Goal: Task Accomplishment & Management: Use online tool/utility

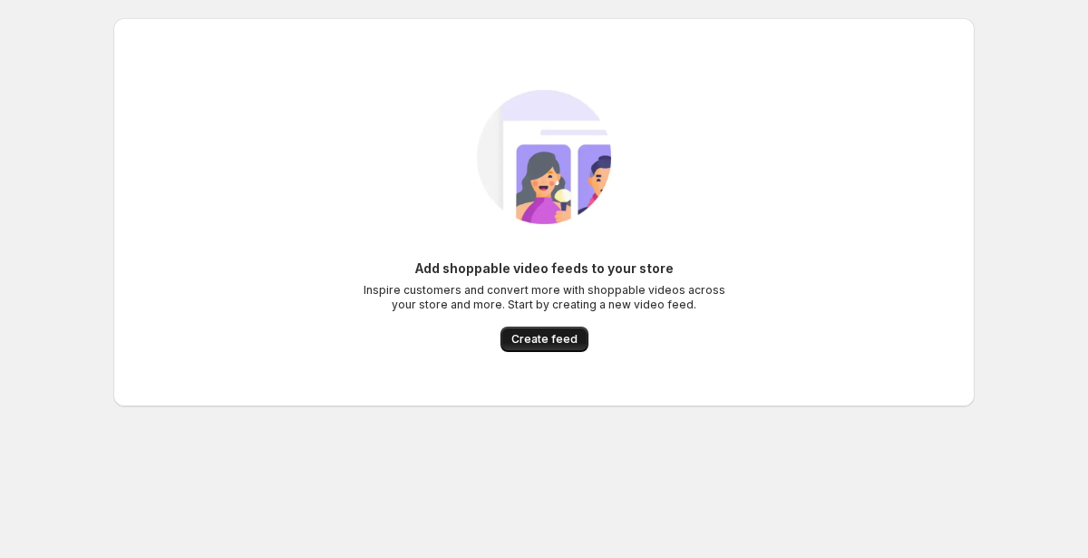
click at [543, 344] on span "Create feed" at bounding box center [544, 339] width 66 height 15
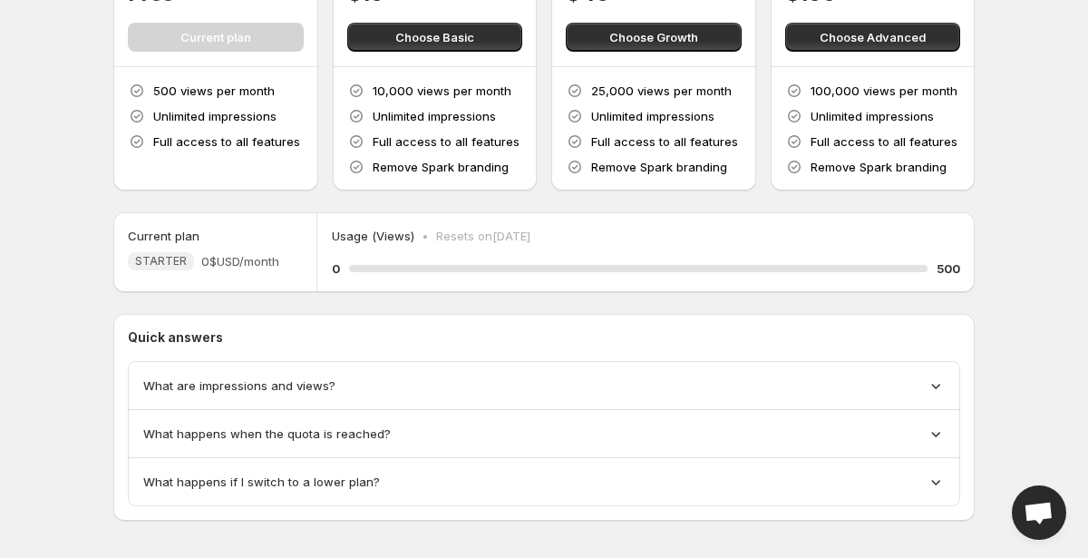
scroll to position [205, 0]
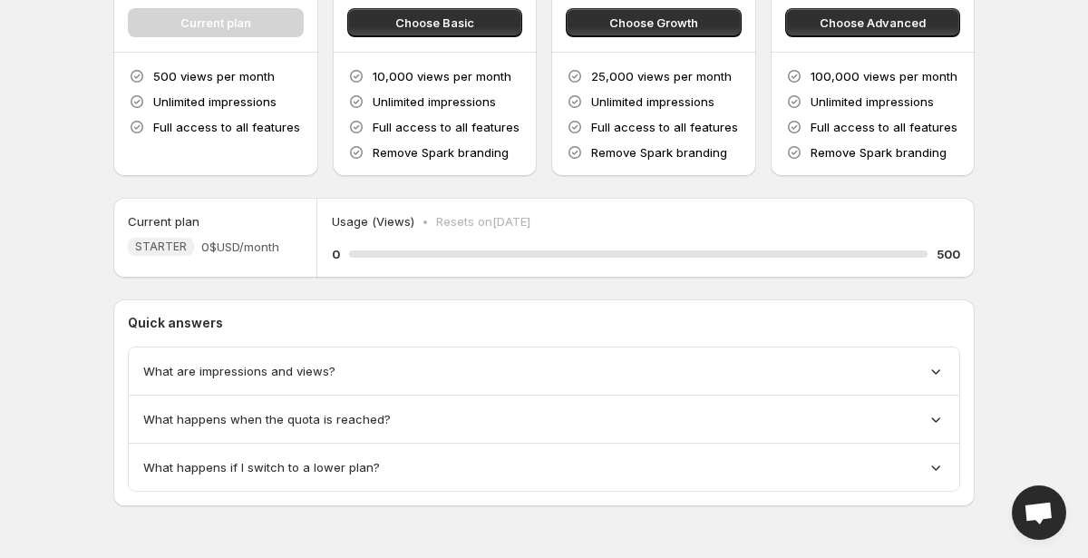
click at [245, 363] on span "What are impressions and views?" at bounding box center [239, 371] width 192 height 18
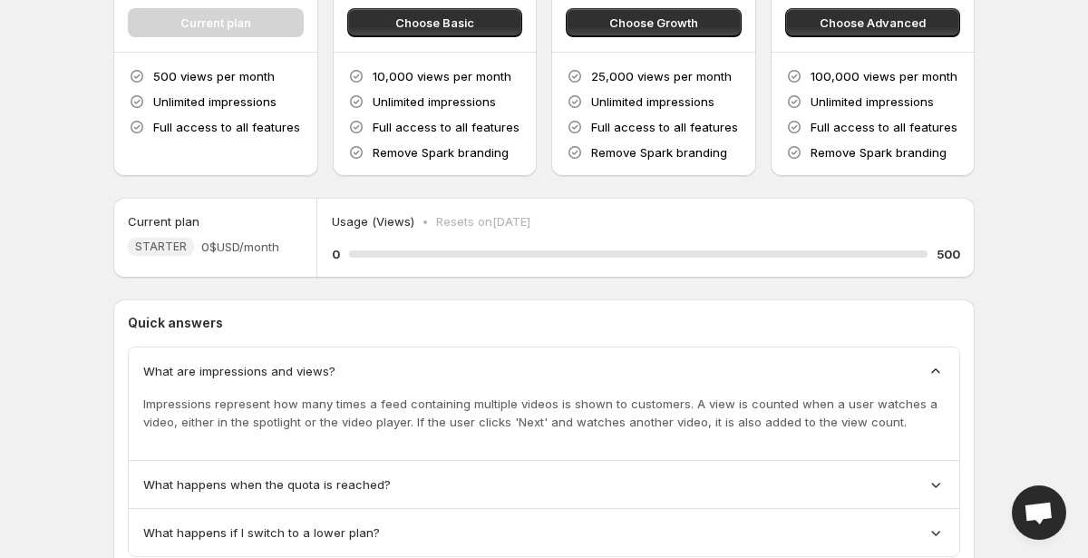
click at [245, 363] on span "What are impressions and views?" at bounding box center [239, 371] width 192 height 18
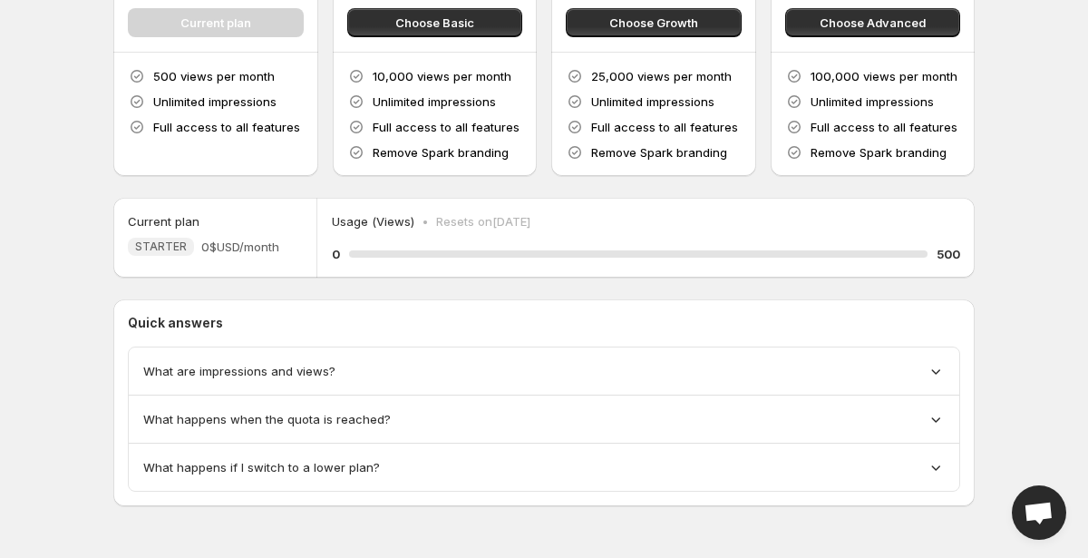
click at [245, 363] on span "What are impressions and views?" at bounding box center [239, 371] width 192 height 18
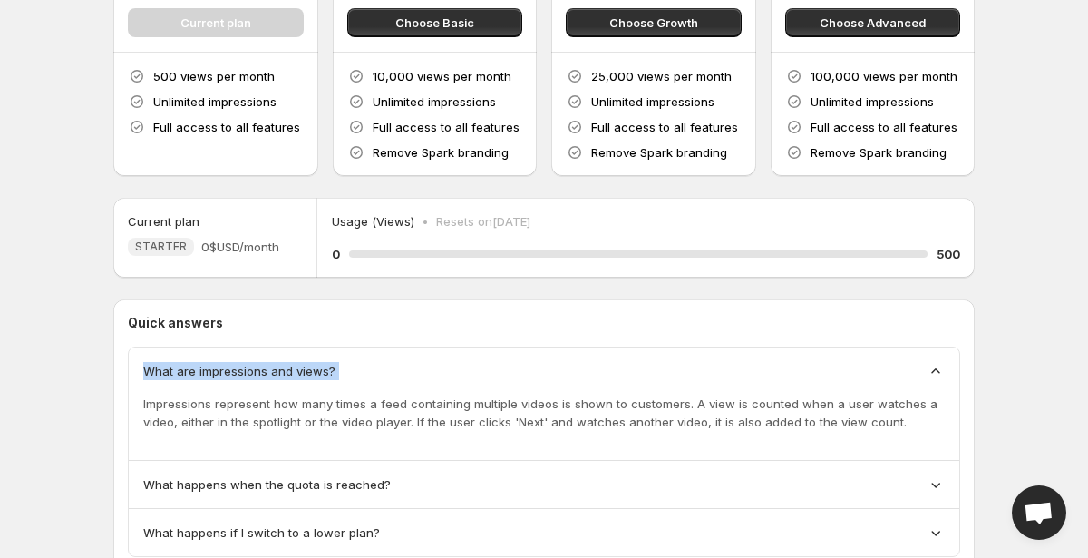
click at [245, 363] on span "What are impressions and views?" at bounding box center [239, 371] width 192 height 18
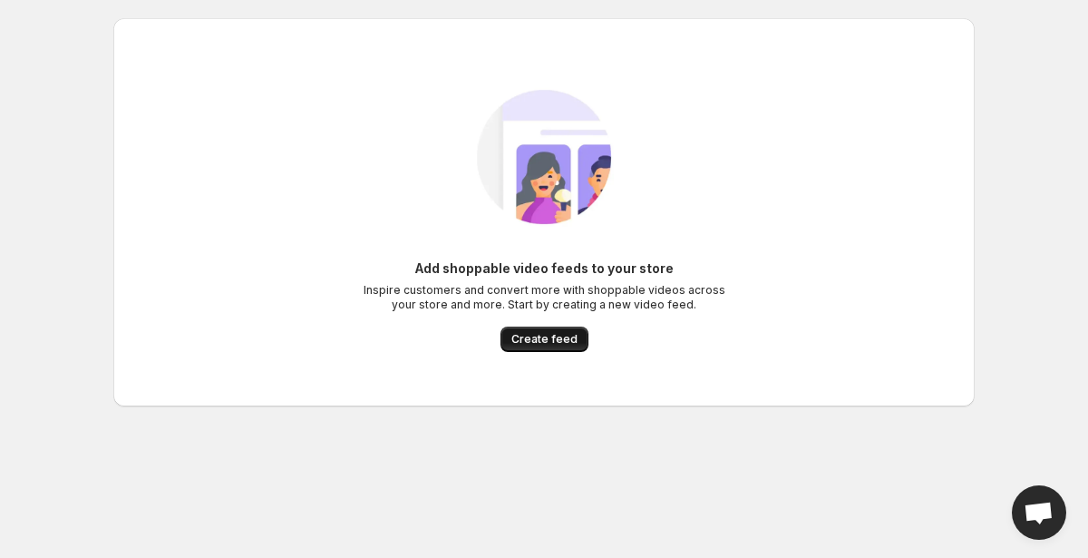
click at [515, 340] on span "Create feed" at bounding box center [544, 339] width 66 height 15
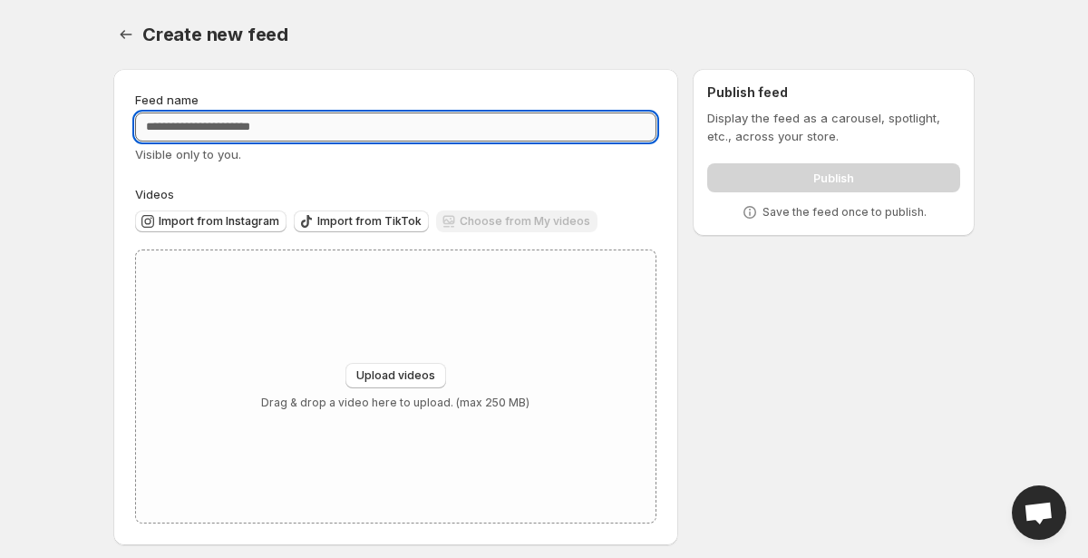
click at [357, 131] on input "Feed name" at bounding box center [395, 126] width 521 height 29
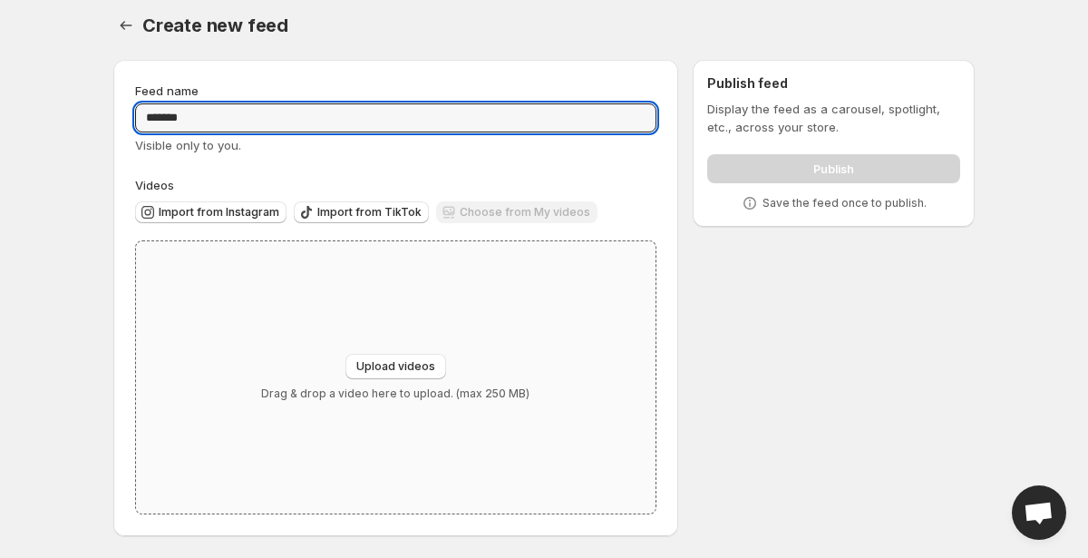
type input "*******"
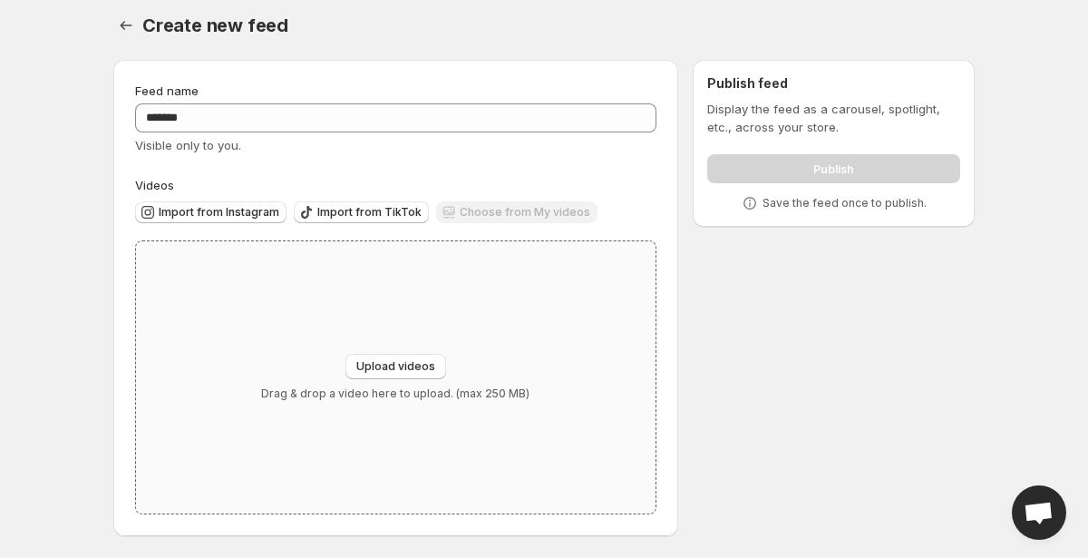
click at [390, 350] on div "Upload videos Drag & drop a video here to upload. (max 250 MB)" at bounding box center [395, 377] width 519 height 272
type input "**********"
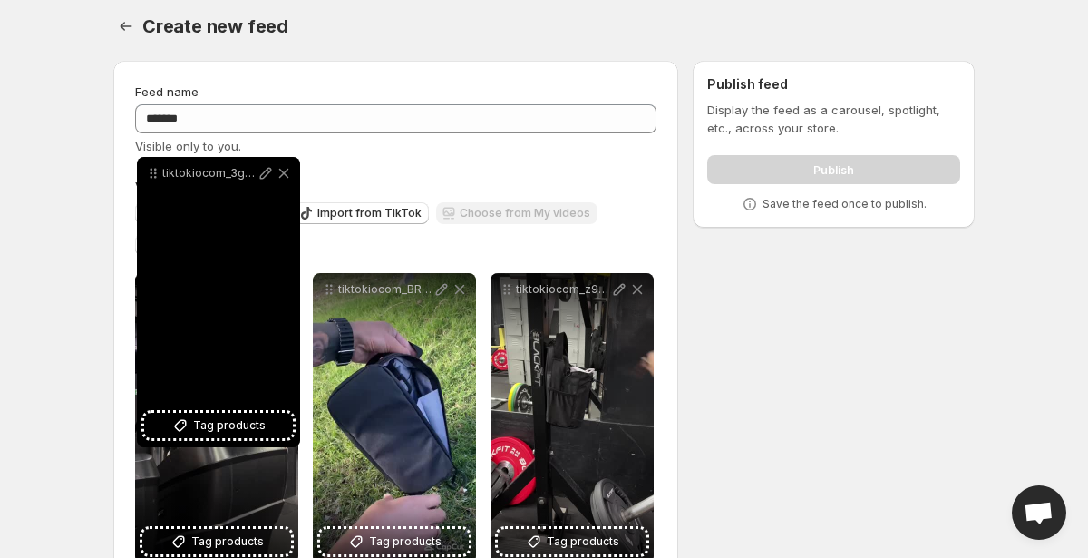
scroll to position [0, 0]
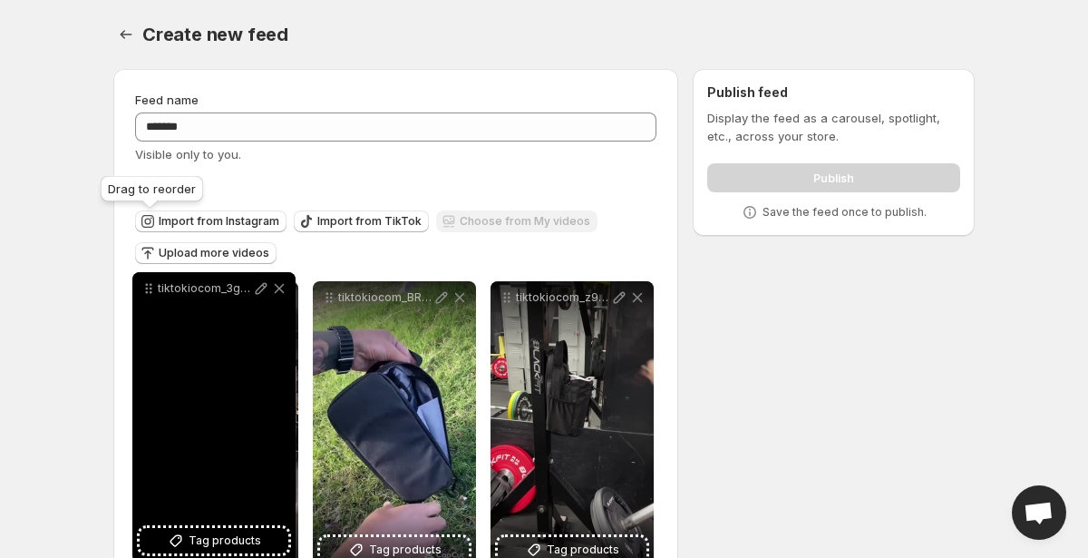
drag, startPoint x: 150, startPoint y: 232, endPoint x: 148, endPoint y: 289, distance: 57.2
click at [148, 289] on icon at bounding box center [149, 288] width 18 height 18
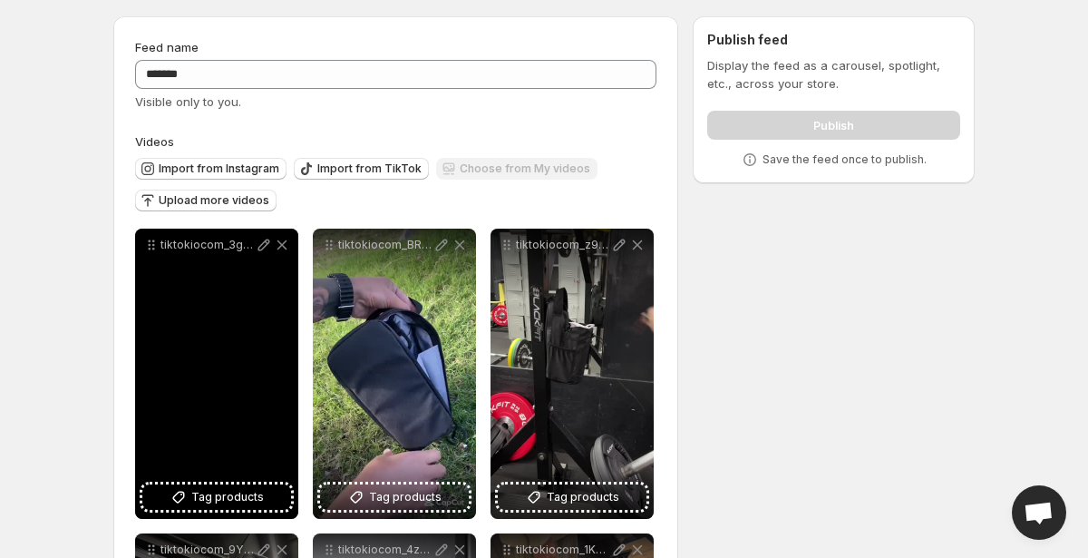
scroll to position [64, 0]
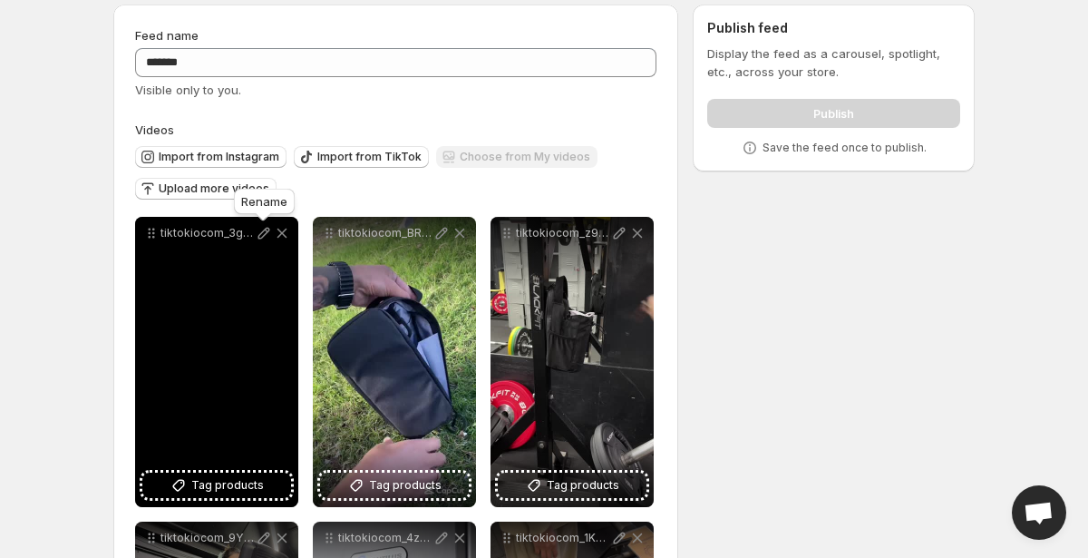
click at [266, 237] on icon at bounding box center [264, 233] width 18 height 18
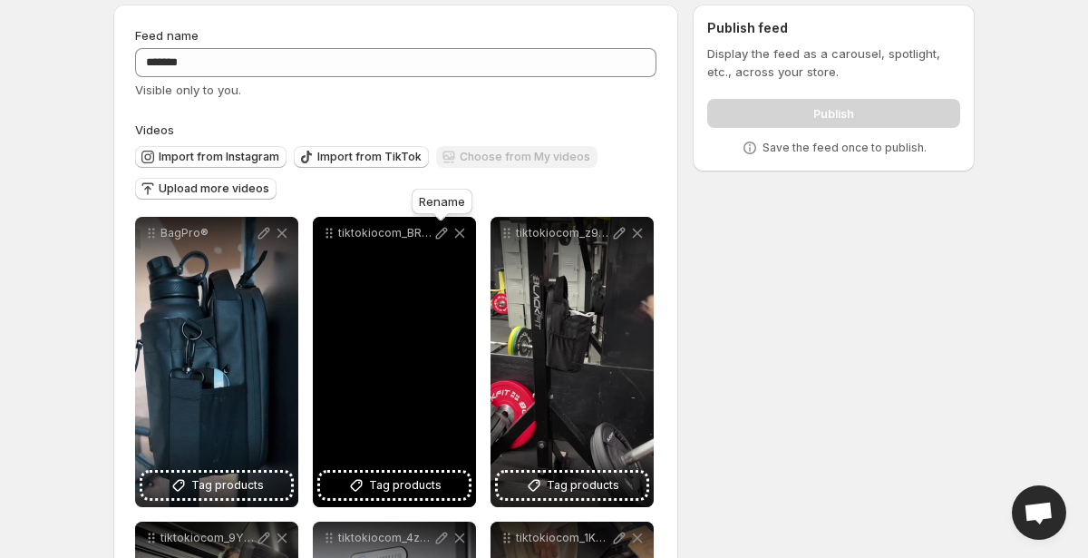
click at [439, 238] on icon at bounding box center [442, 234] width 12 height 12
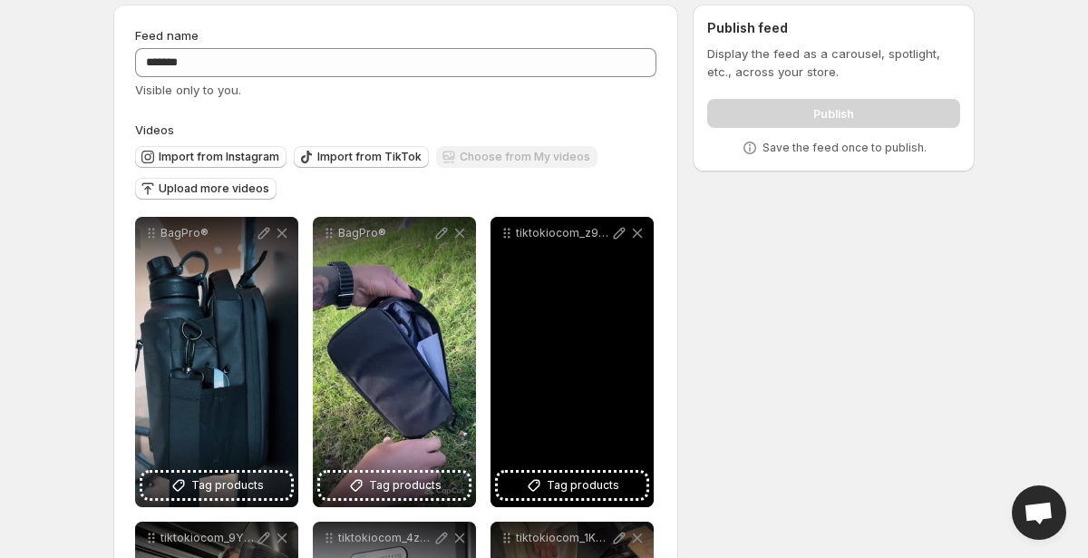
click at [618, 239] on icon at bounding box center [619, 233] width 18 height 18
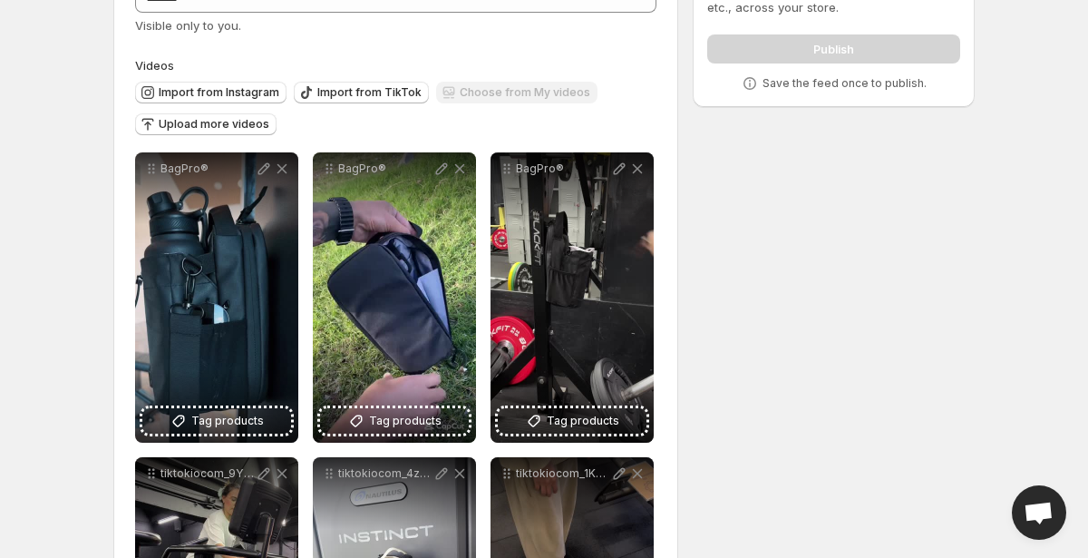
scroll to position [245, 0]
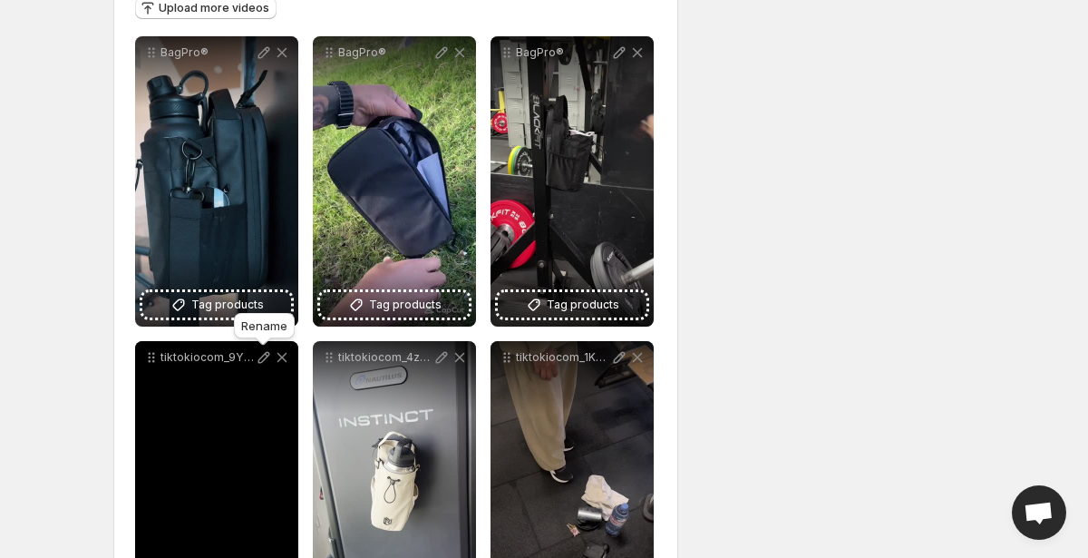
click at [265, 359] on icon at bounding box center [264, 358] width 12 height 12
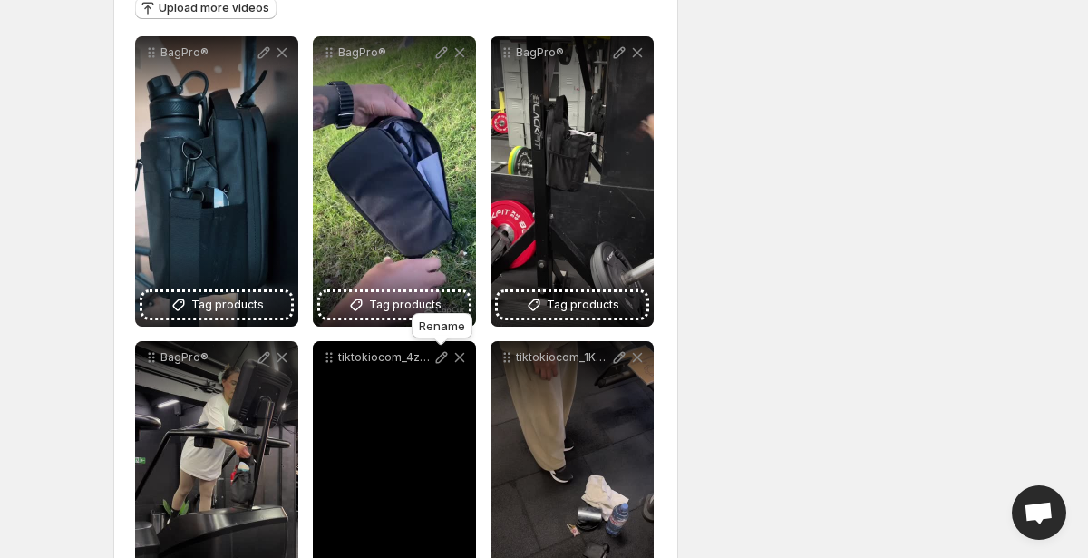
click at [436, 354] on icon at bounding box center [441, 357] width 18 height 18
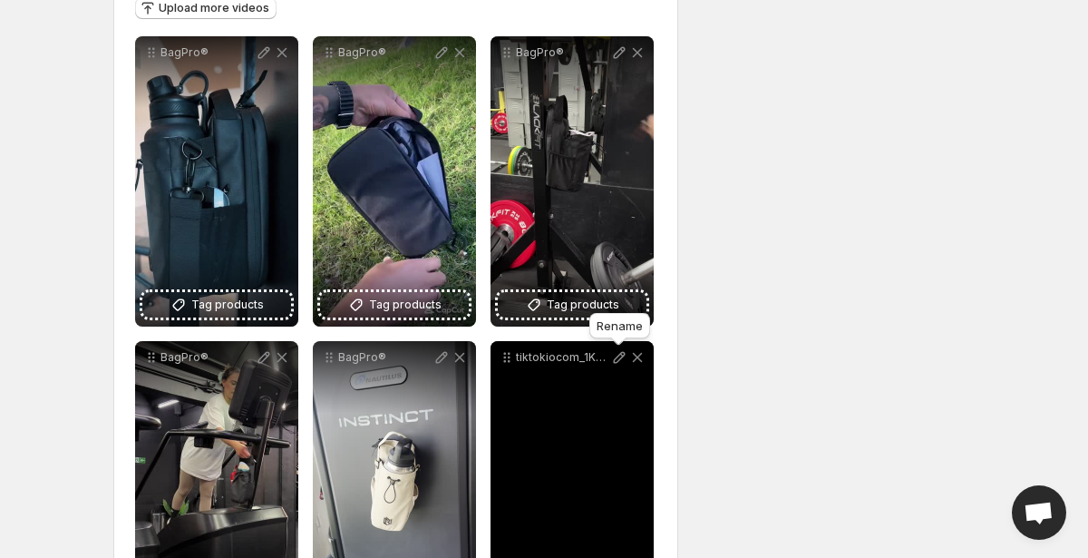
click at [617, 356] on icon at bounding box center [620, 358] width 12 height 12
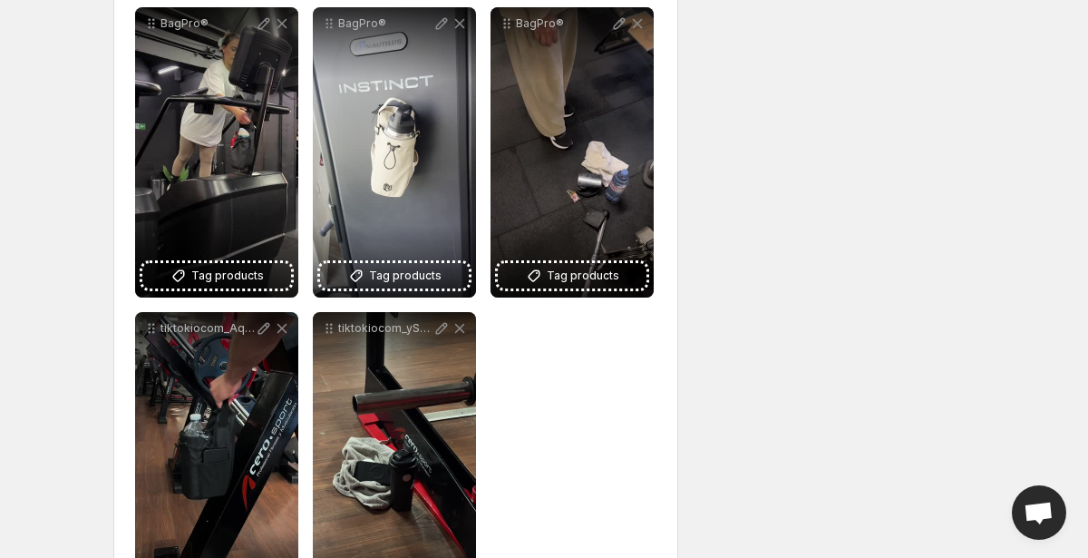
scroll to position [605, 0]
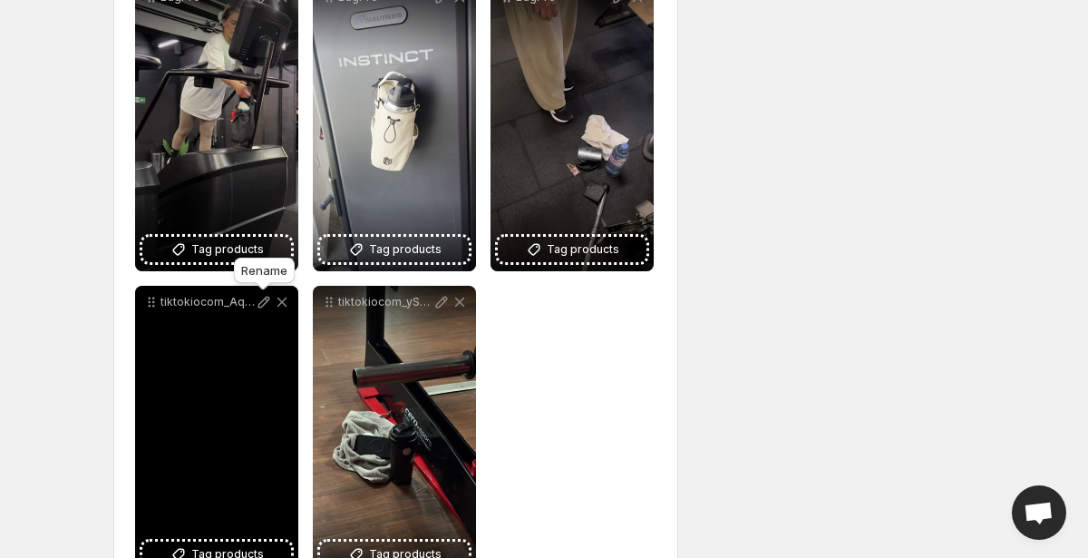
click at [263, 304] on icon at bounding box center [264, 302] width 18 height 18
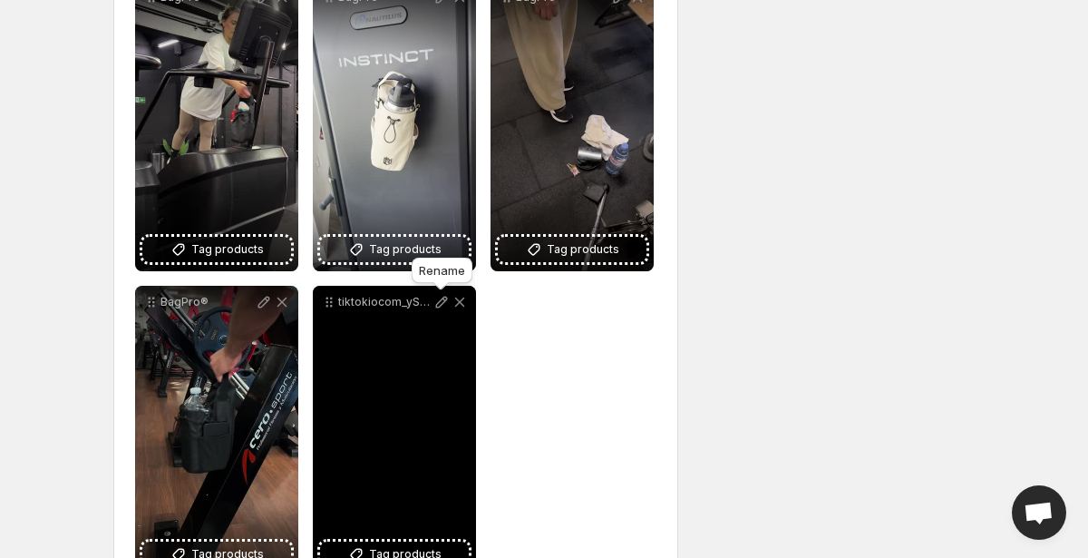
click at [438, 304] on icon at bounding box center [441, 302] width 18 height 18
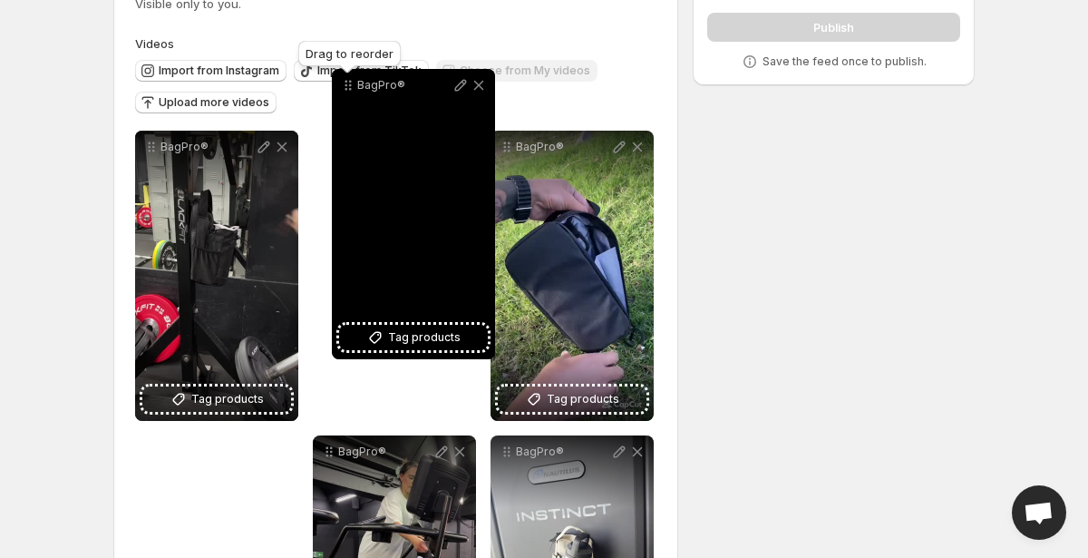
scroll to position [74, 0]
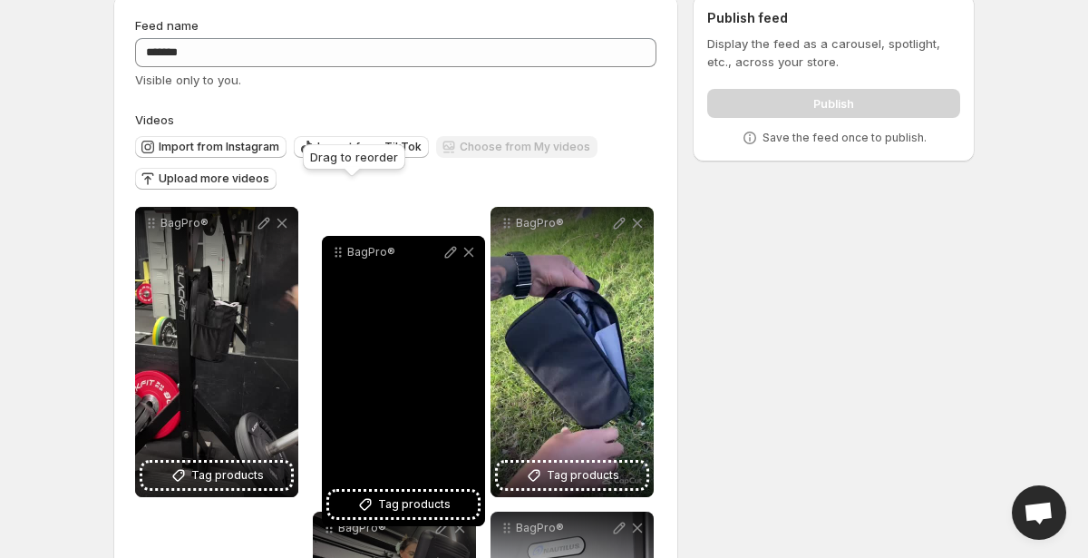
drag, startPoint x: 510, startPoint y: 201, endPoint x: 342, endPoint y: 252, distance: 176.1
click at [342, 252] on icon at bounding box center [338, 252] width 18 height 18
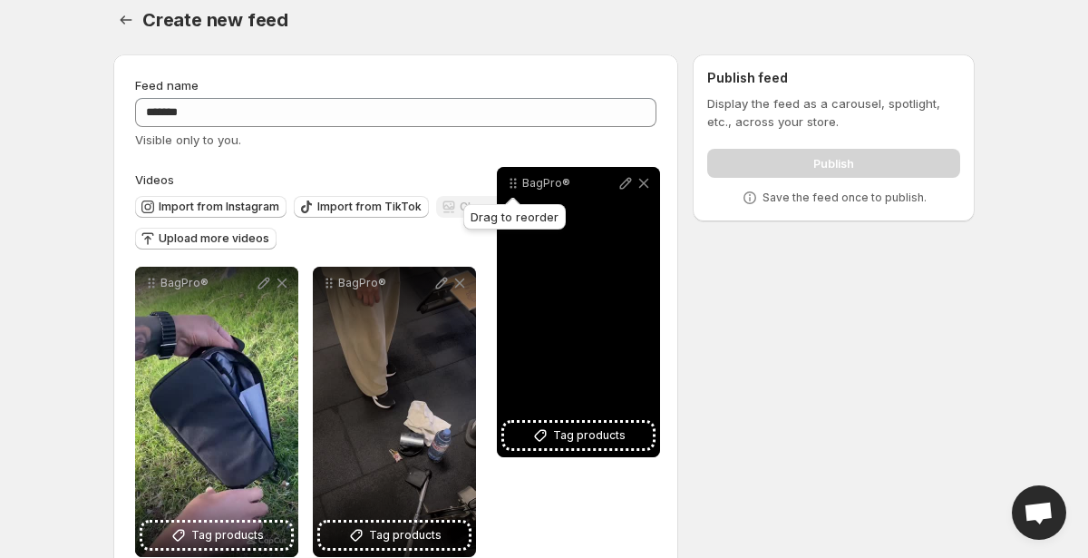
scroll to position [0, 0]
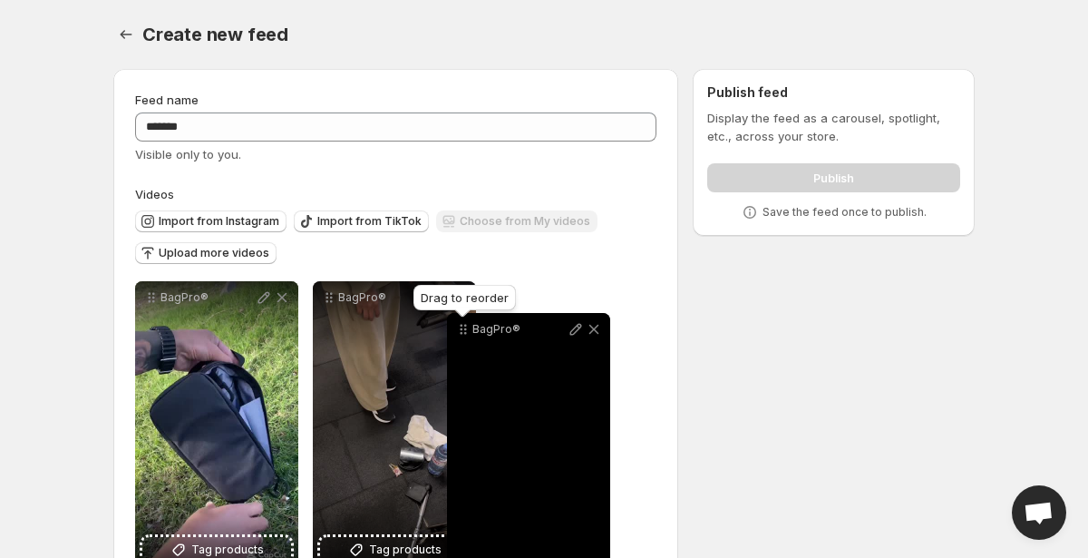
drag, startPoint x: 333, startPoint y: 295, endPoint x: 489, endPoint y: 331, distance: 160.1
click at [472, 331] on icon at bounding box center [463, 329] width 18 height 18
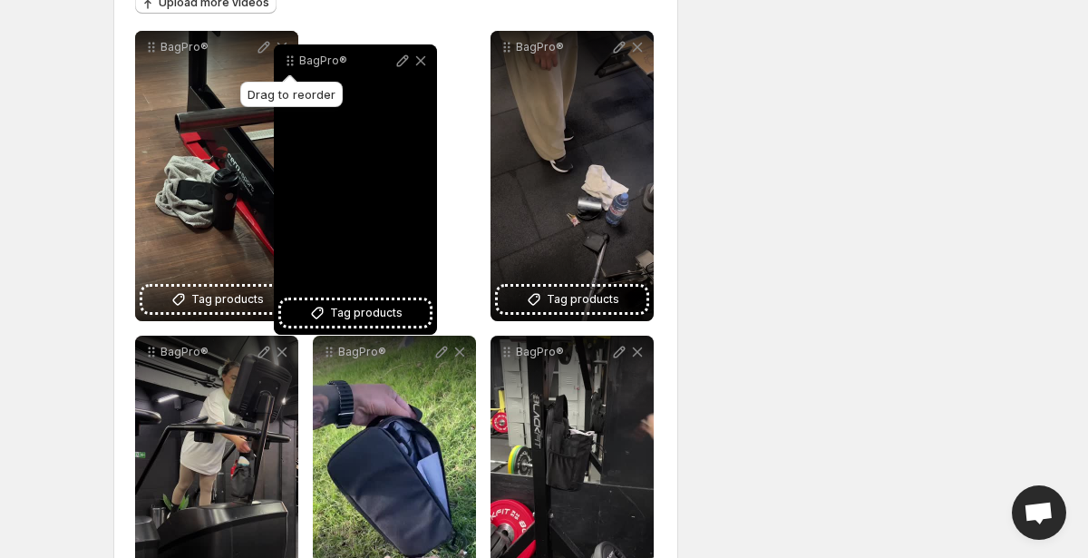
scroll to position [249, 0]
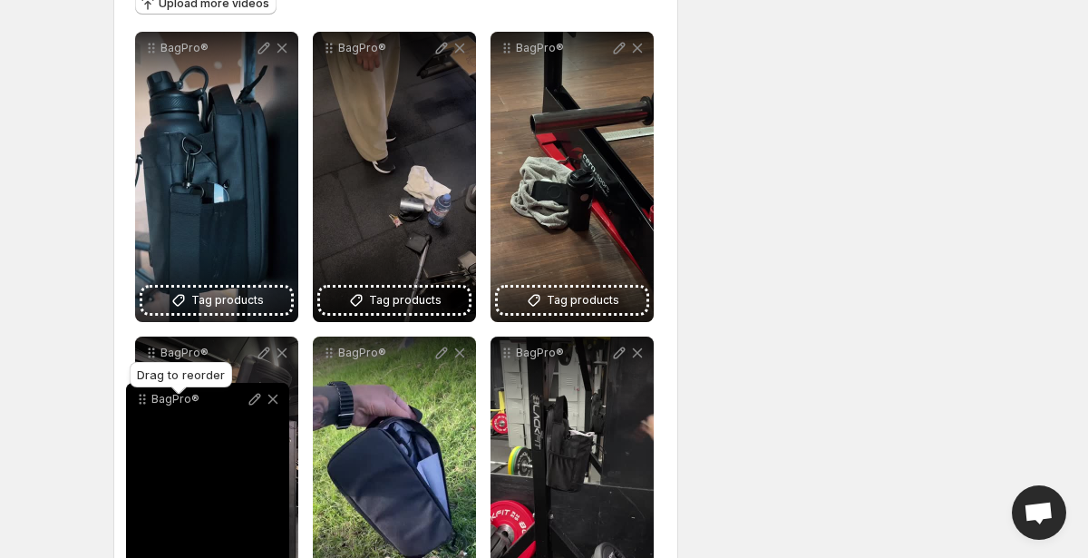
drag, startPoint x: 332, startPoint y: 248, endPoint x: 144, endPoint y: 408, distance: 246.3
click at [144, 408] on icon at bounding box center [142, 399] width 18 height 18
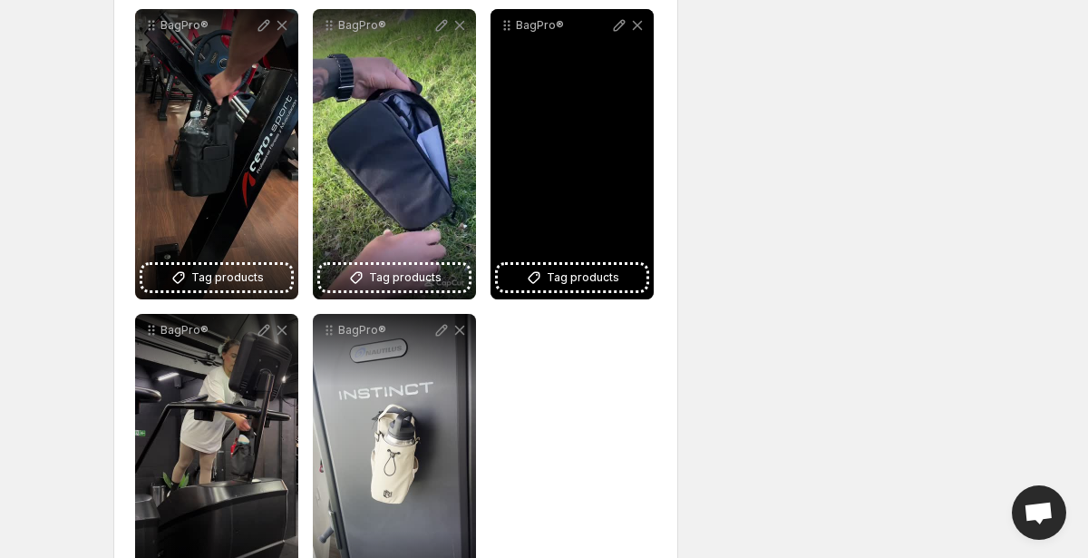
scroll to position [584, 0]
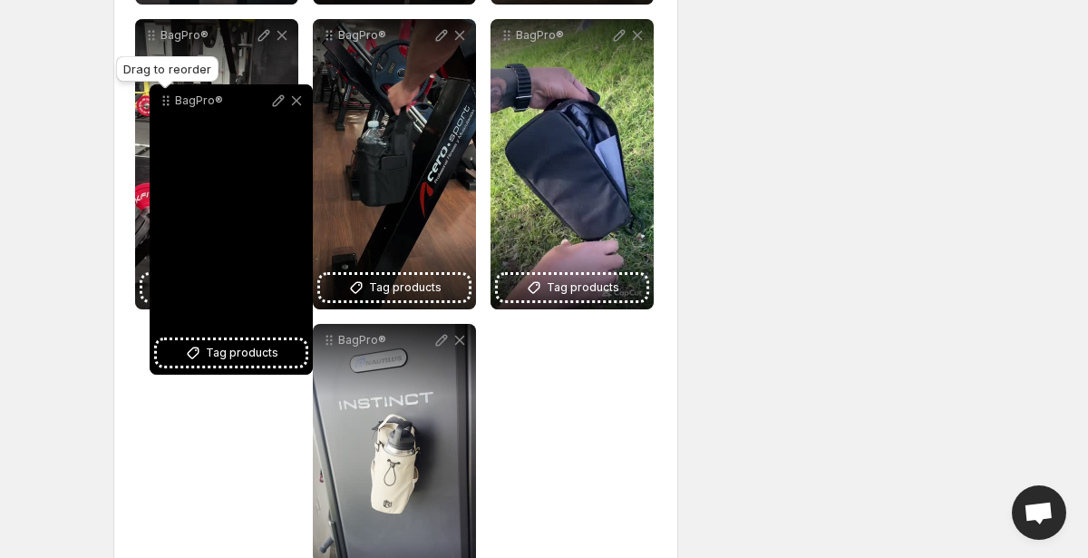
drag, startPoint x: 148, startPoint y: 330, endPoint x: 162, endPoint y: 106, distance: 224.4
click at [162, 106] on icon at bounding box center [166, 101] width 18 height 18
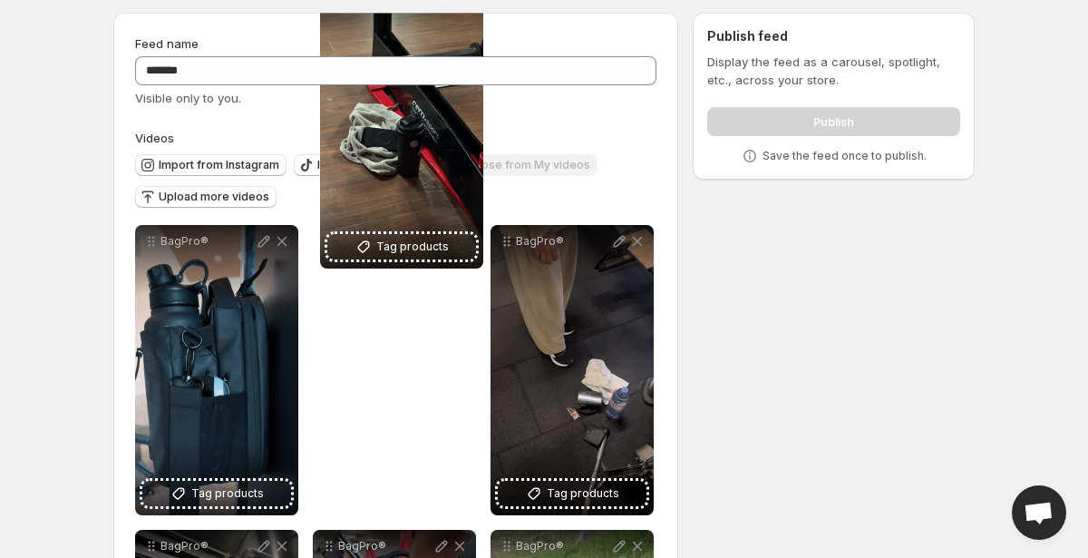
scroll to position [0, 0]
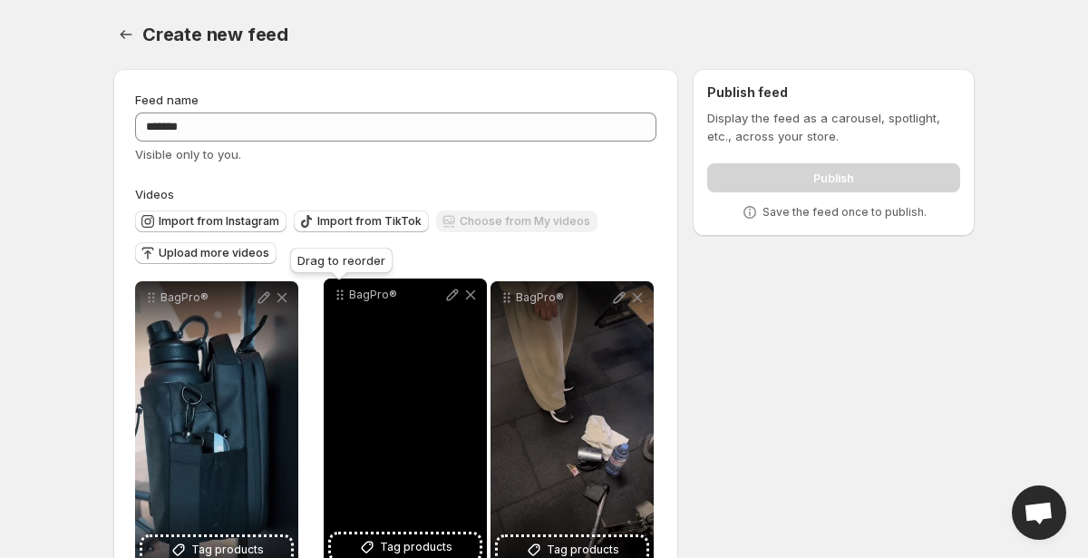
drag, startPoint x: 508, startPoint y: 51, endPoint x: 341, endPoint y: 299, distance: 299.2
click at [341, 299] on icon at bounding box center [342, 298] width 3 height 3
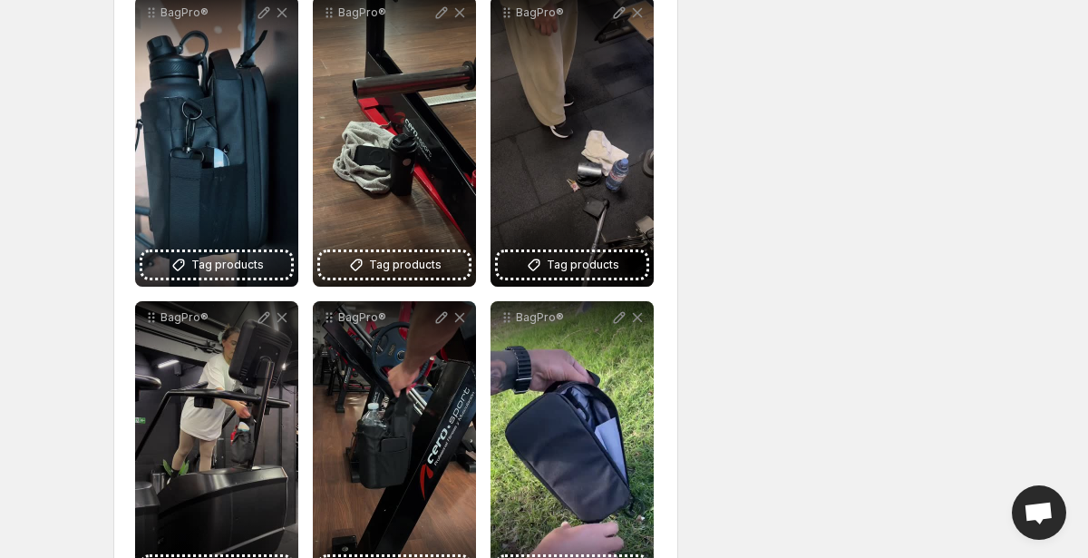
scroll to position [287, 0]
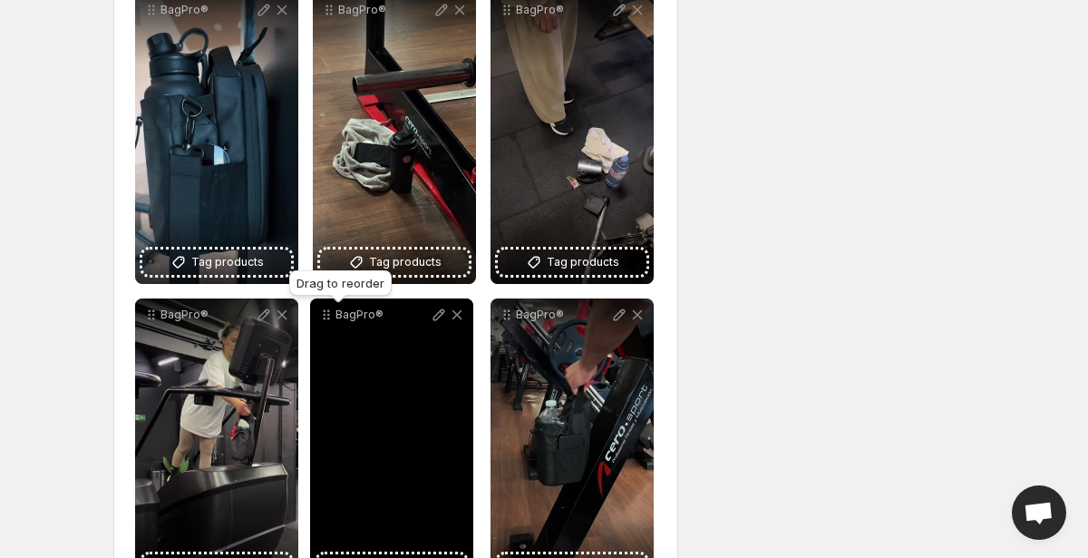
drag, startPoint x: 509, startPoint y: 314, endPoint x: 329, endPoint y: 314, distance: 180.4
click at [329, 314] on icon at bounding box center [326, 315] width 18 height 18
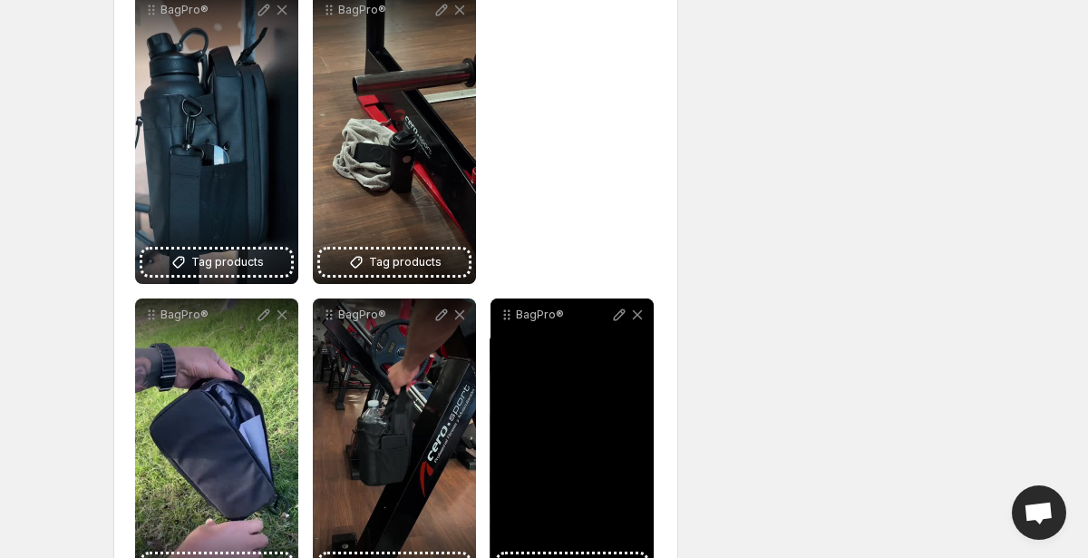
drag, startPoint x: 504, startPoint y: 12, endPoint x: 503, endPoint y: 351, distance: 339.1
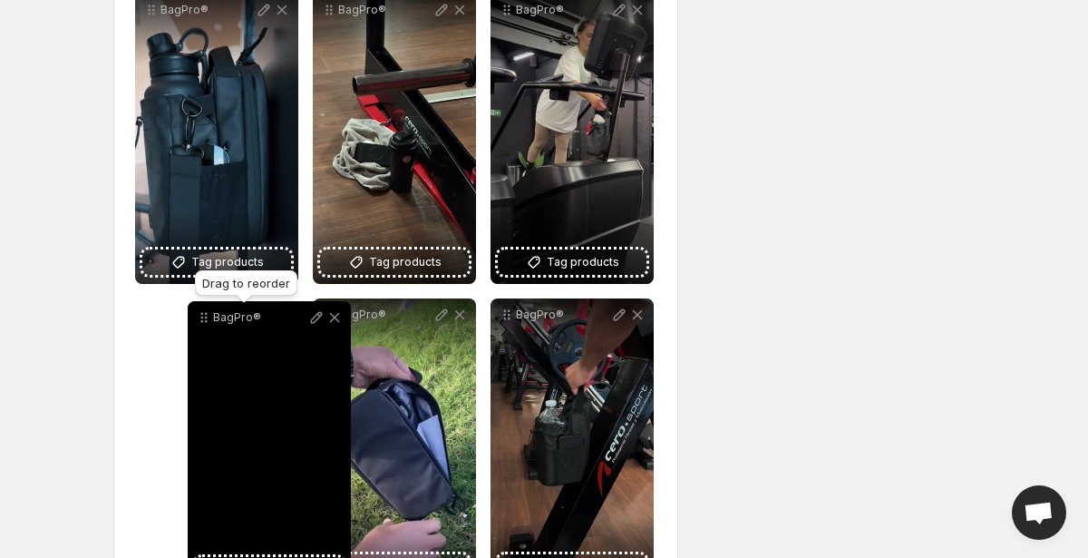
drag, startPoint x: 508, startPoint y: 311, endPoint x: 199, endPoint y: 315, distance: 309.2
click at [205, 315] on icon at bounding box center [206, 314] width 3 height 3
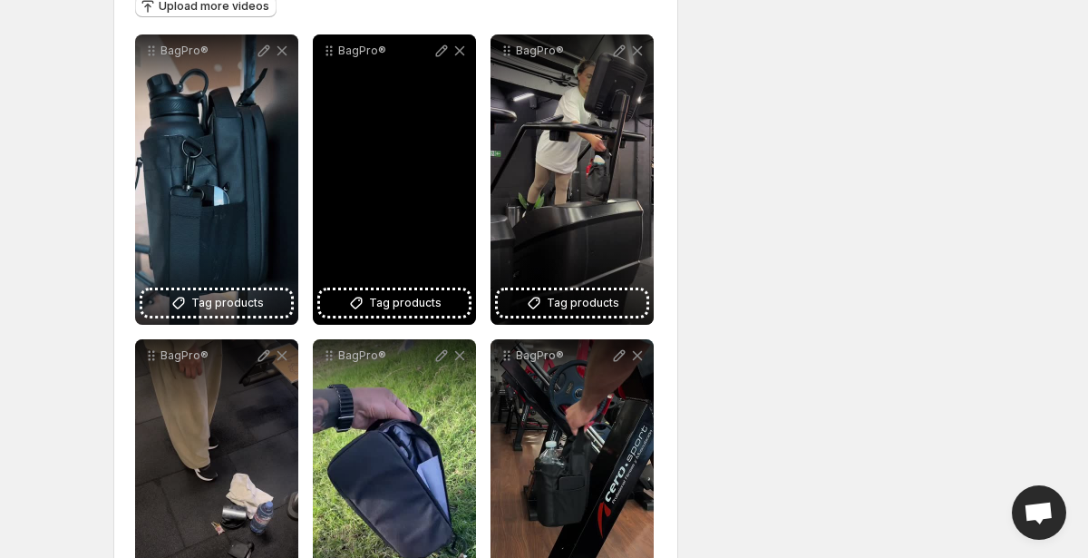
scroll to position [237, 0]
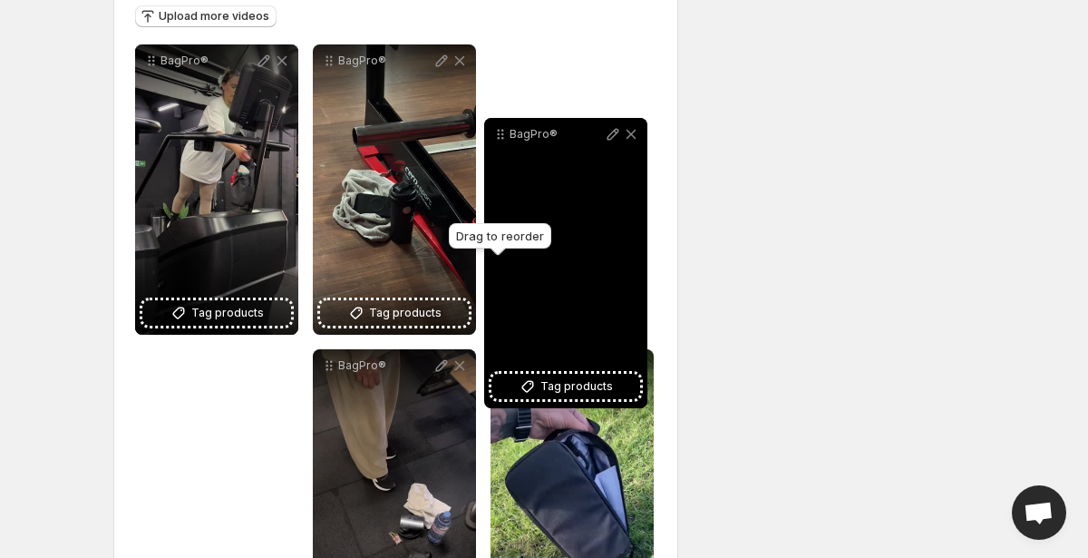
drag, startPoint x: 505, startPoint y: 366, endPoint x: 499, endPoint y: 135, distance: 231.3
click at [499, 135] on icon at bounding box center [499, 134] width 3 height 3
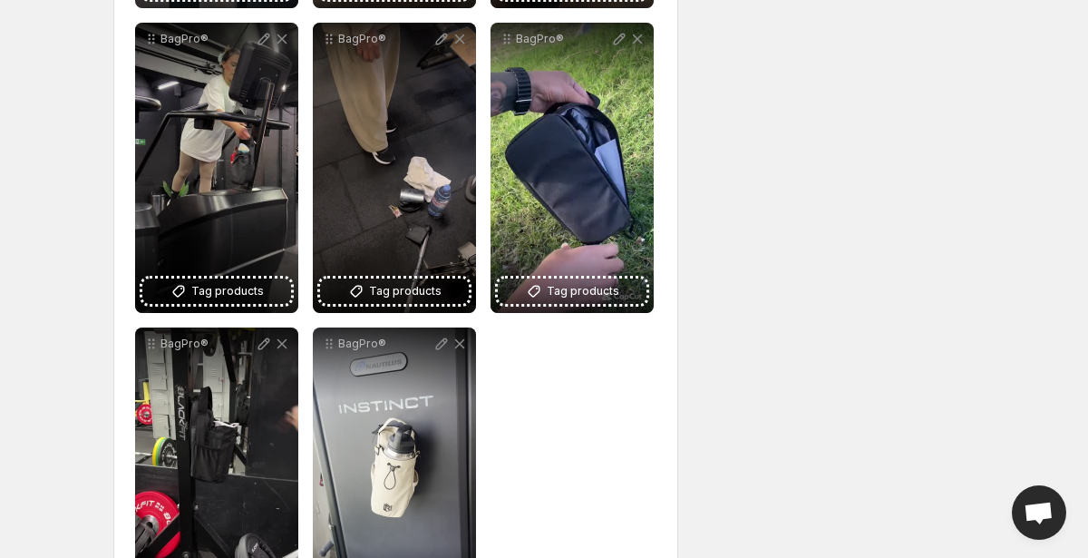
scroll to position [643, 0]
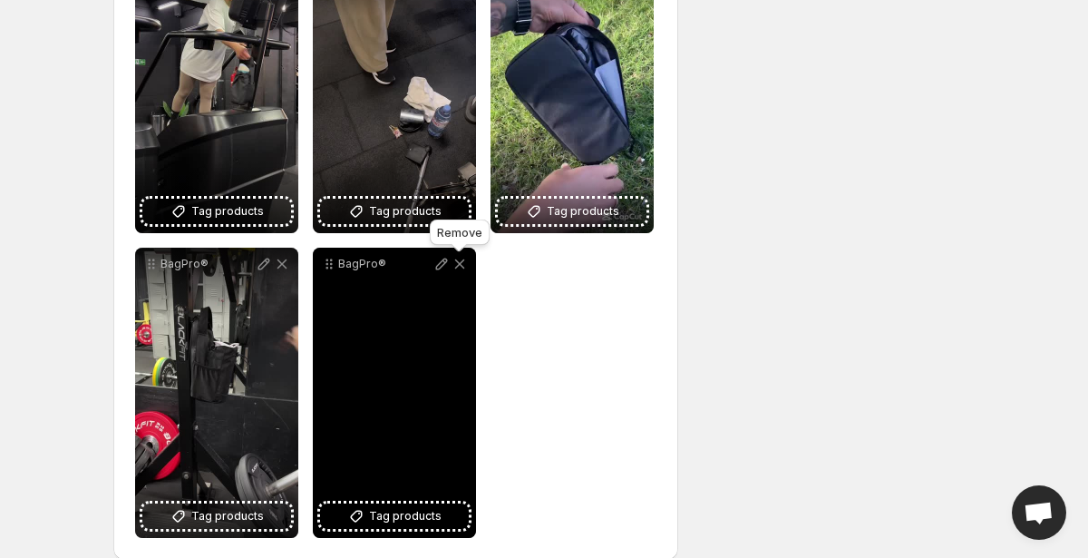
click at [459, 263] on icon at bounding box center [460, 264] width 10 height 10
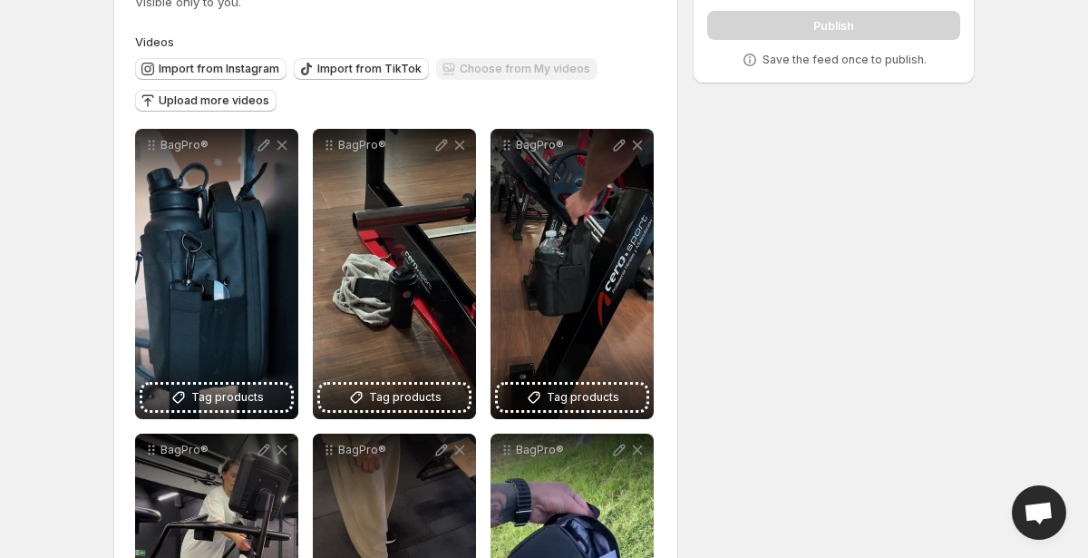
scroll to position [0, 0]
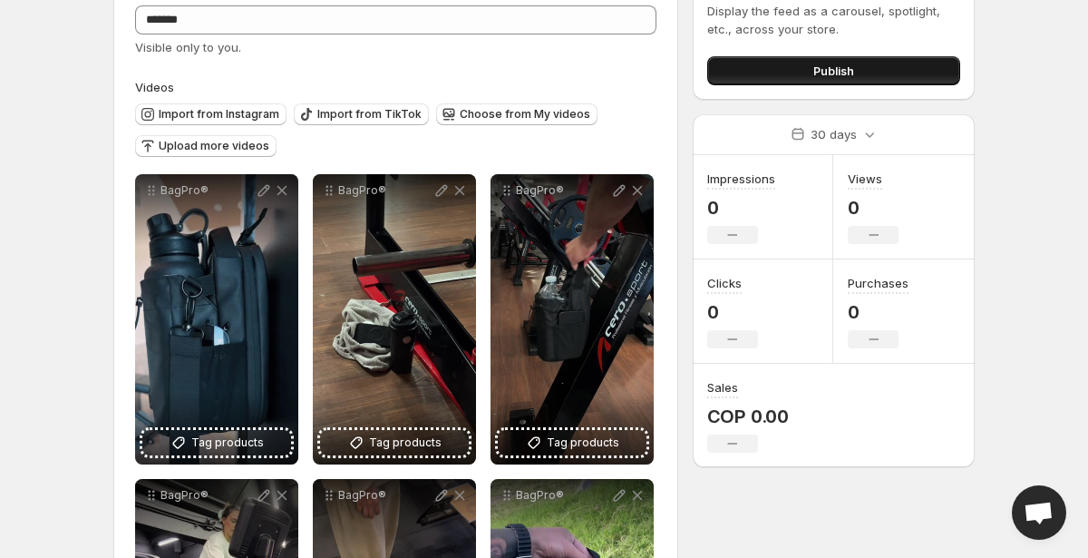
scroll to position [121, 0]
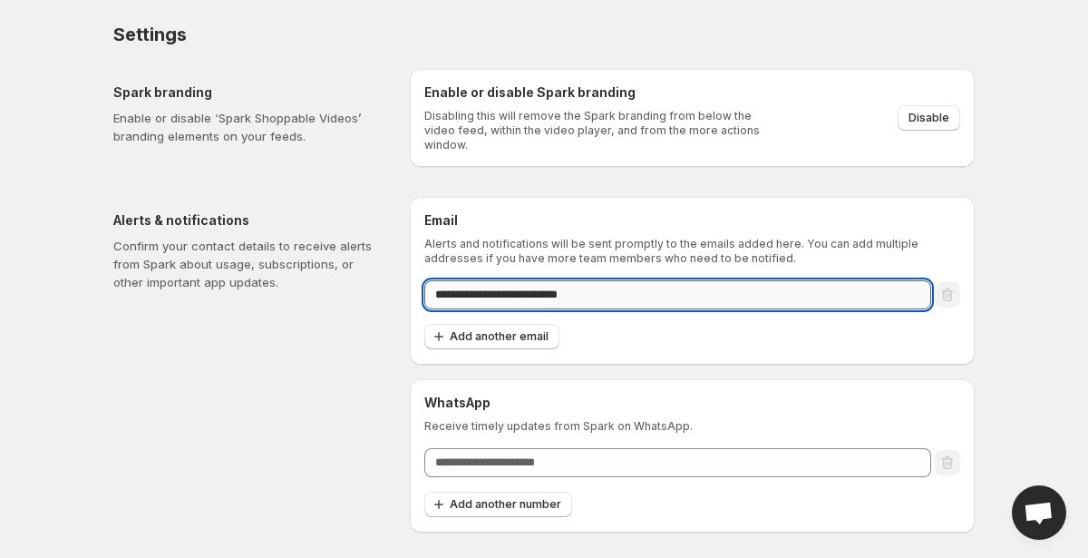
click at [504, 290] on input "**********" at bounding box center [677, 294] width 507 height 29
type input "**********"
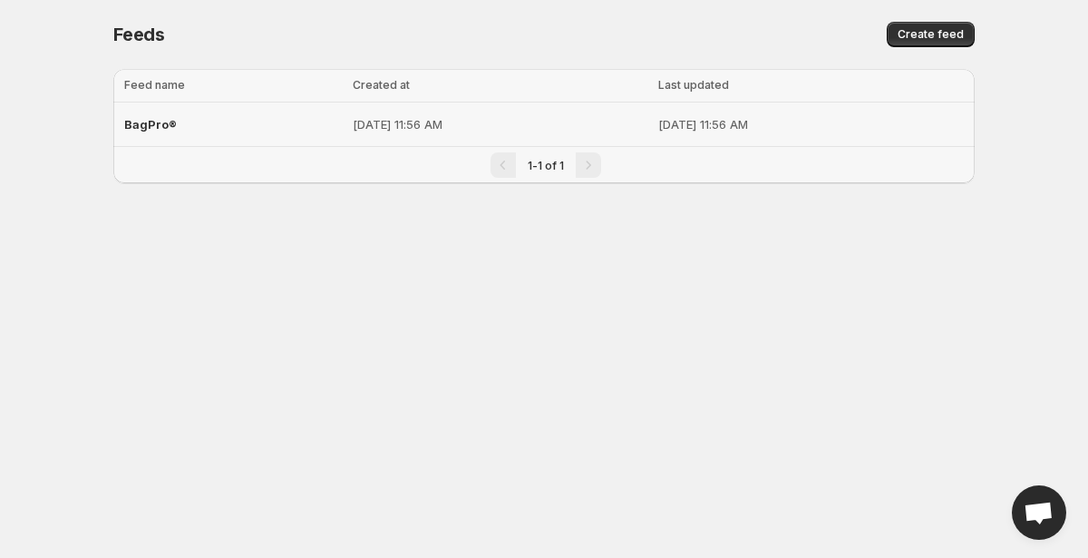
click at [653, 131] on td "[DATE] 11:56 AM" at bounding box center [814, 124] width 322 height 44
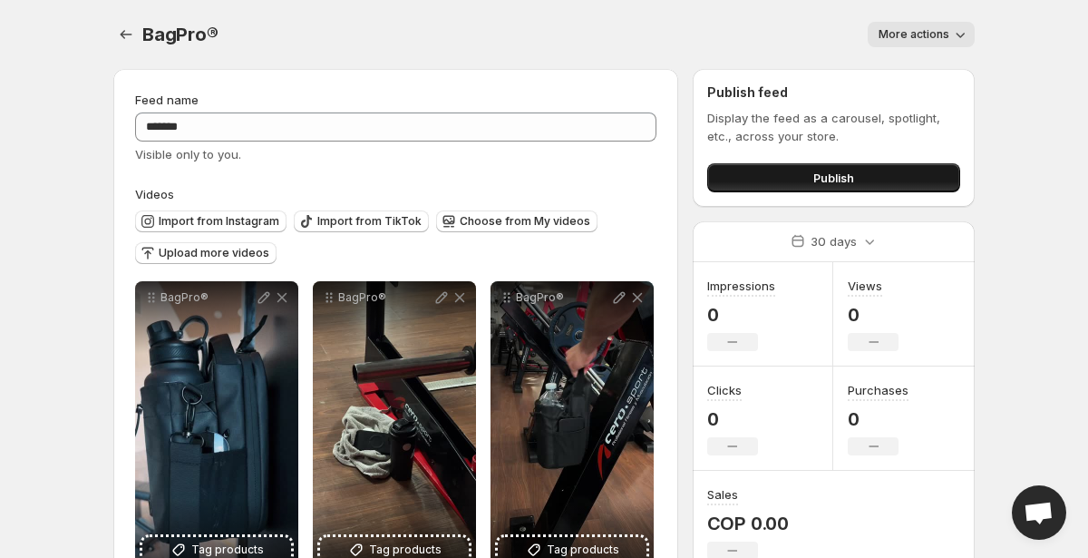
click at [849, 190] on button "Publish" at bounding box center [833, 177] width 253 height 29
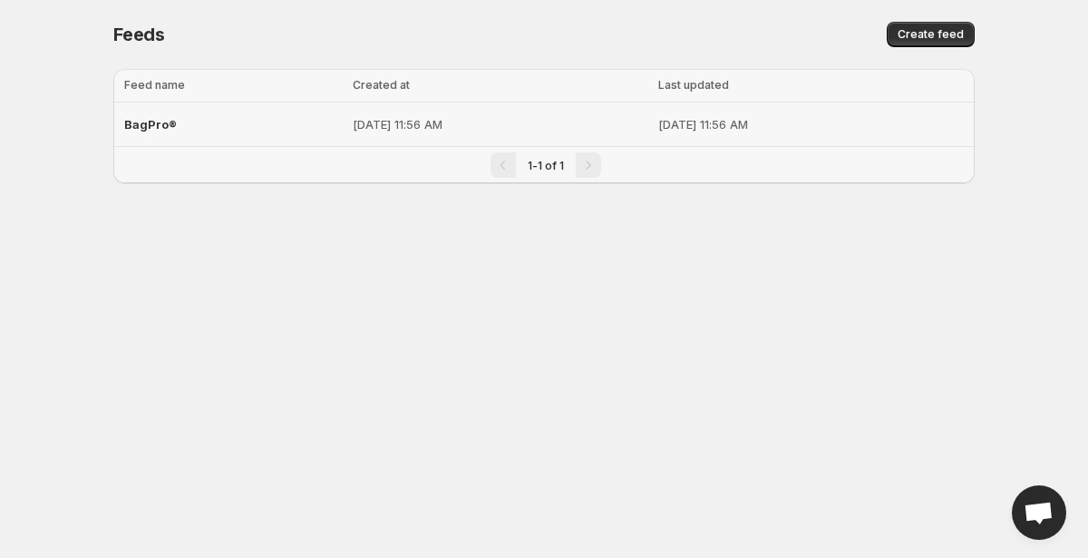
click at [477, 135] on td "[DATE] 11:56 AM" at bounding box center [500, 124] width 306 height 44
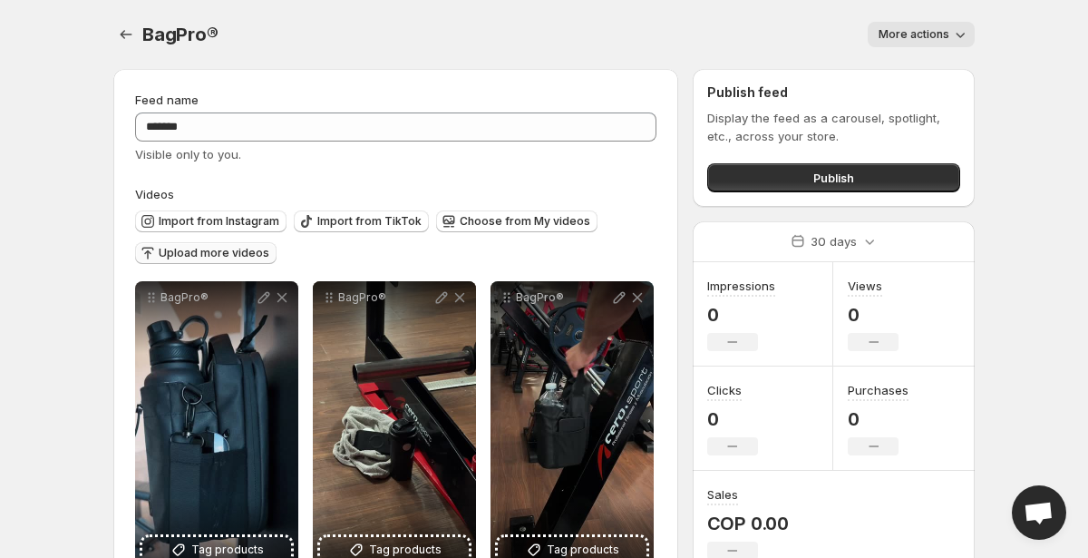
click at [231, 249] on span "Upload more videos" at bounding box center [214, 253] width 111 height 15
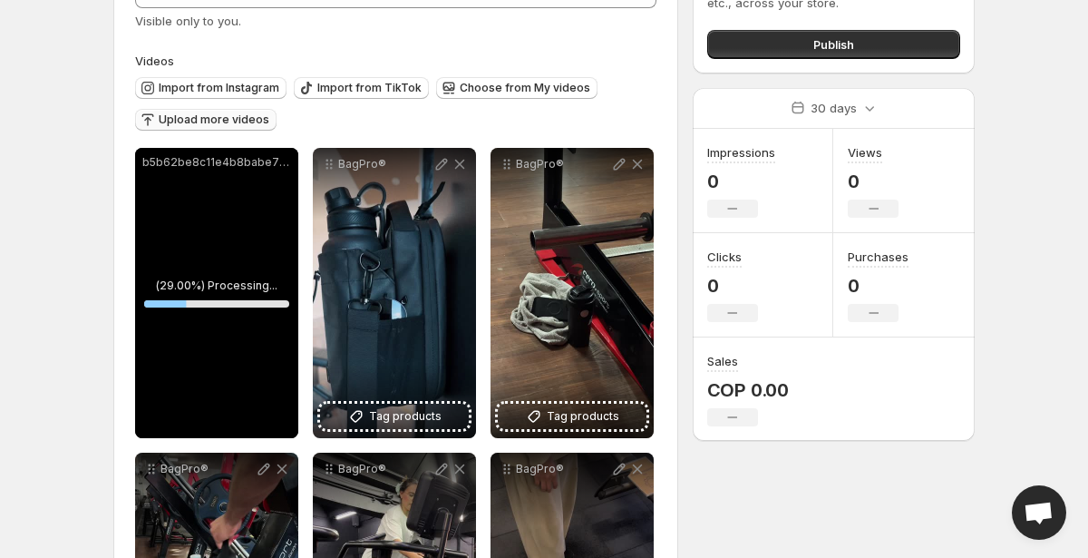
scroll to position [163, 0]
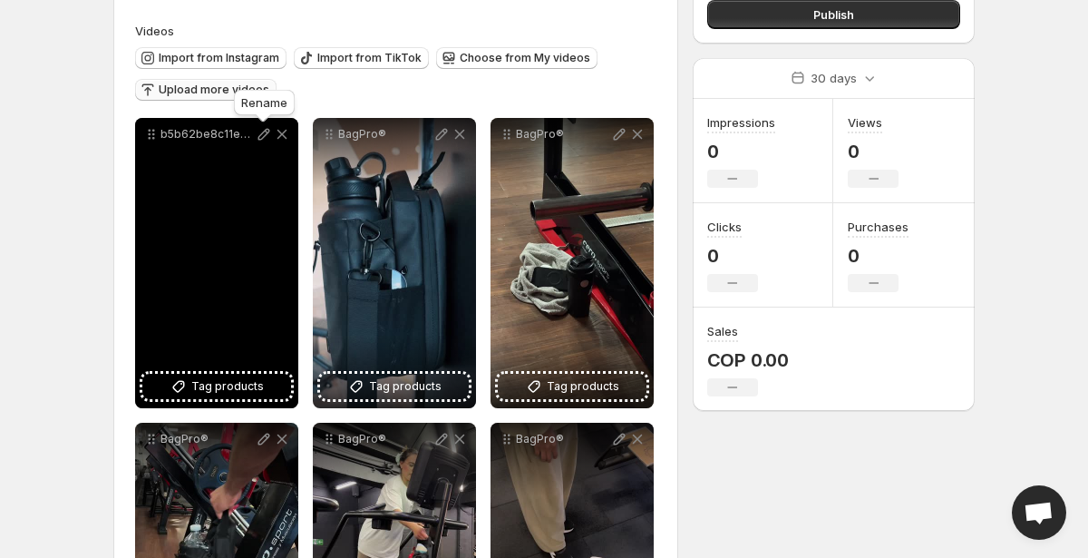
click at [262, 135] on icon at bounding box center [264, 134] width 18 height 18
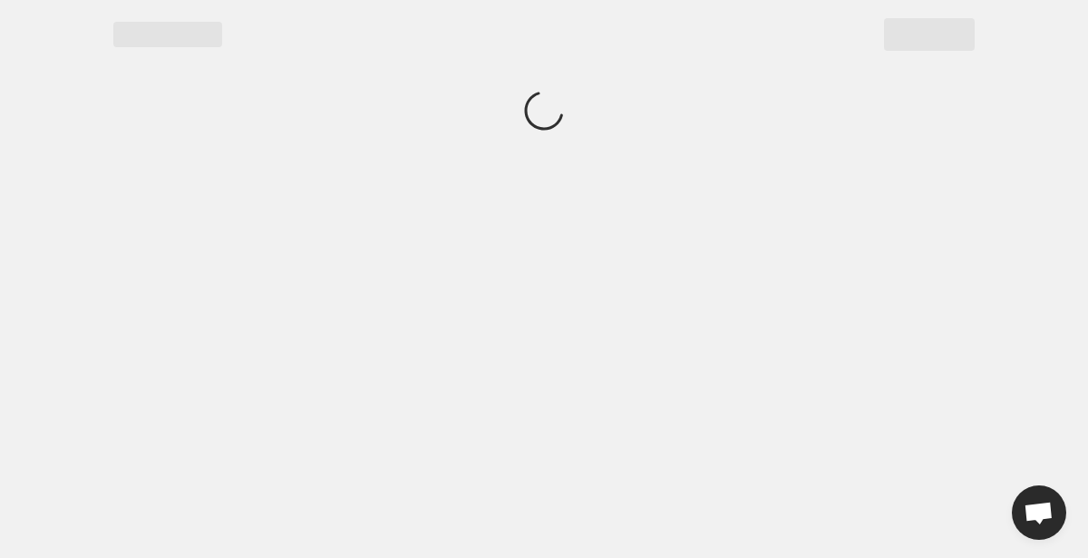
scroll to position [0, 0]
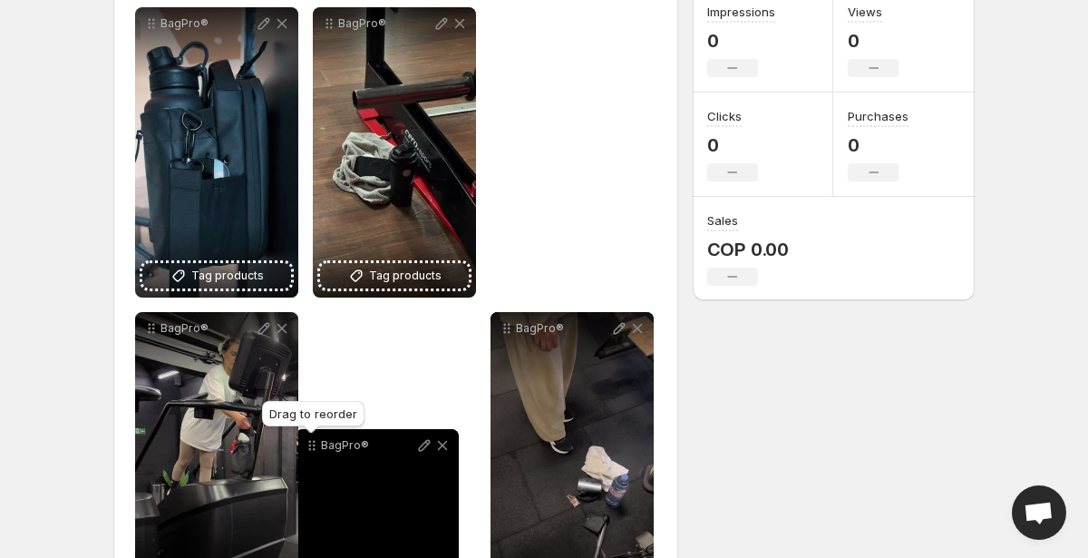
scroll to position [276, 0]
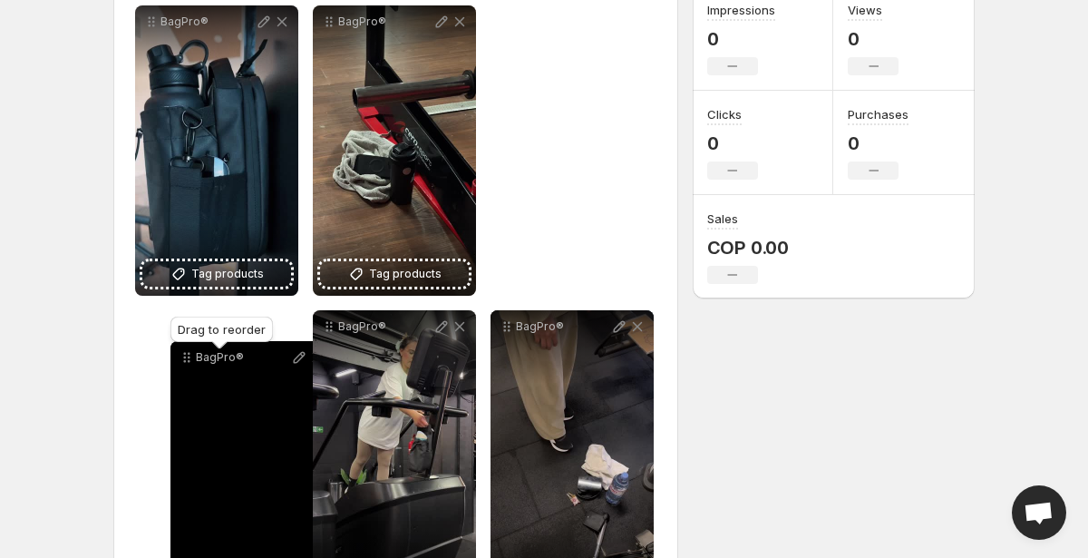
drag, startPoint x: 149, startPoint y: 247, endPoint x: 183, endPoint y: 364, distance: 121.9
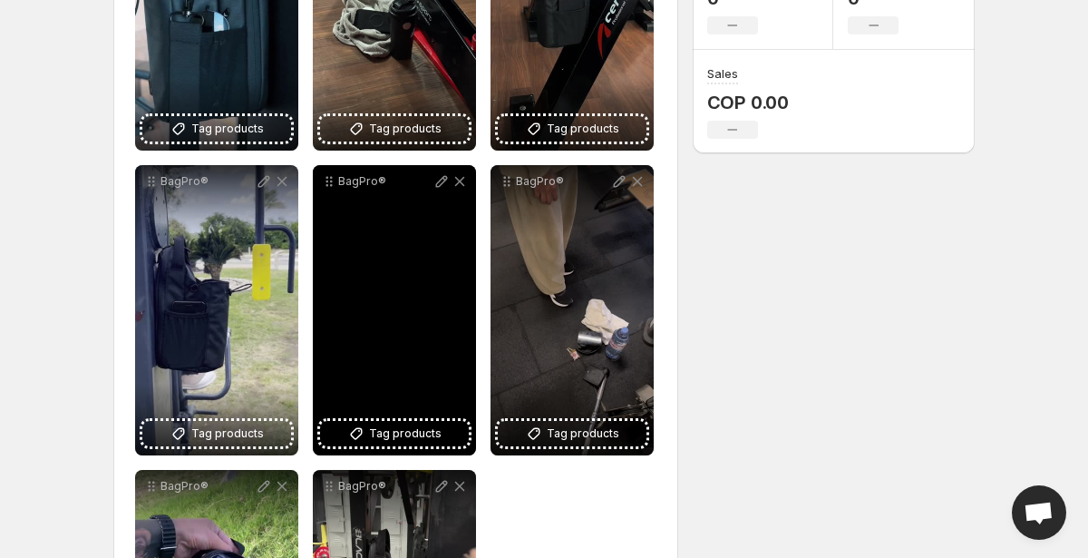
scroll to position [426, 0]
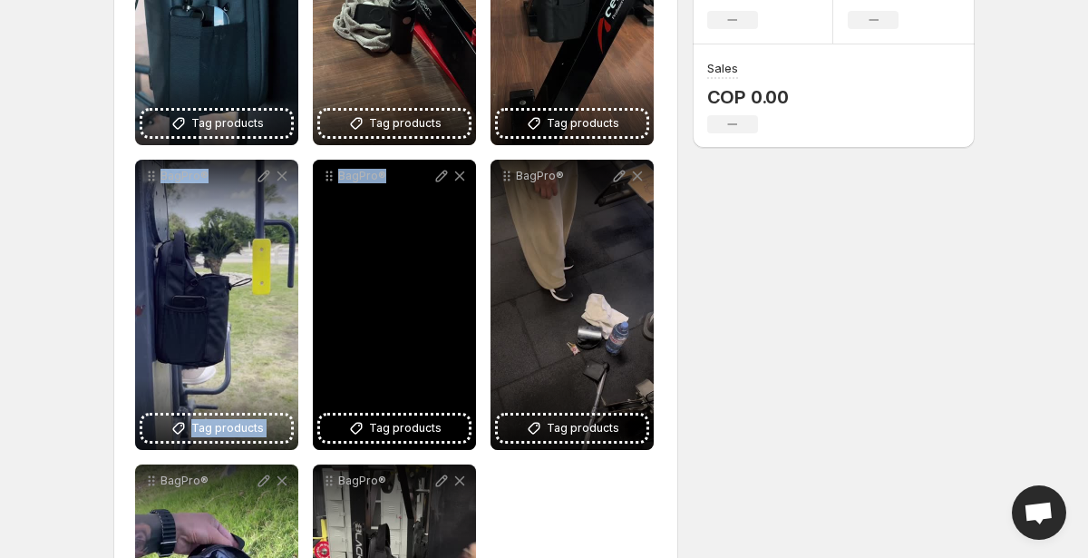
drag, startPoint x: 150, startPoint y: 189, endPoint x: 403, endPoint y: 218, distance: 254.7
click at [403, 218] on div "BagPro® Tag products Save Cancel Video title ******* File extension (e.g., MOV,…" at bounding box center [395, 304] width 521 height 899
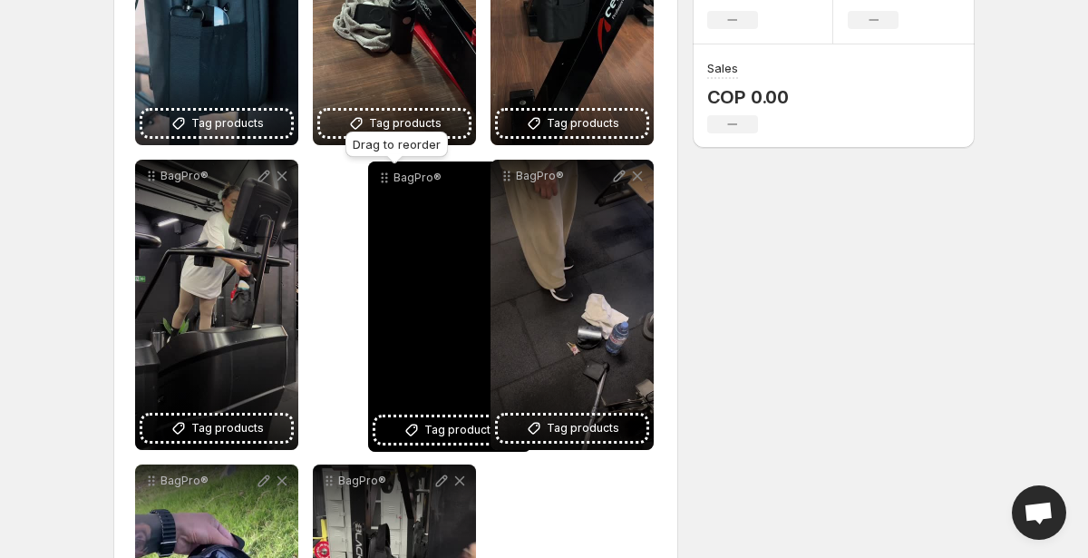
drag, startPoint x: 154, startPoint y: 176, endPoint x: 387, endPoint y: 177, distance: 233.0
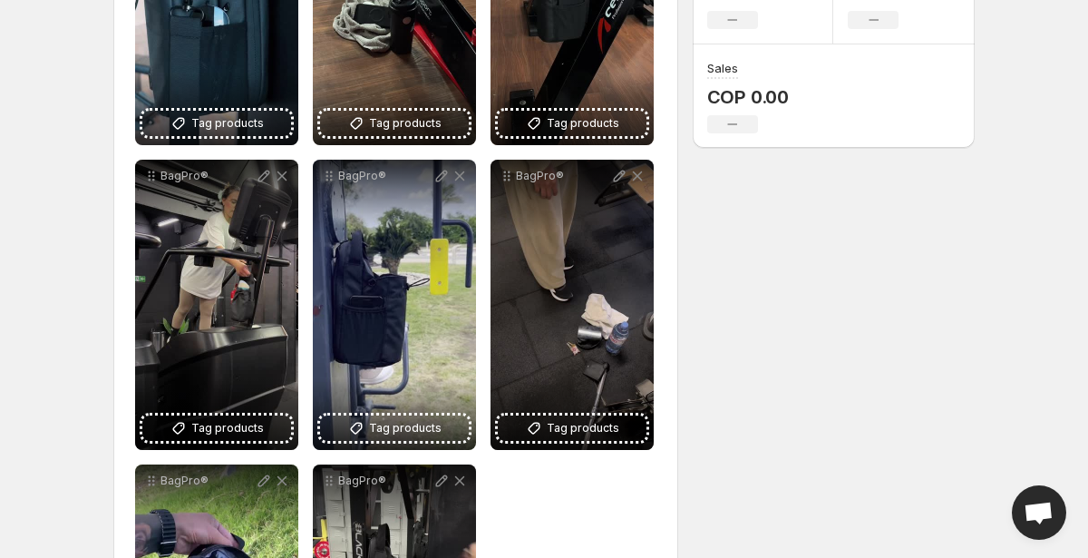
scroll to position [0, 0]
